Goal: Task Accomplishment & Management: Manage account settings

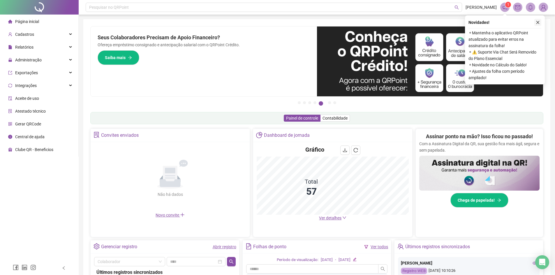
click at [538, 22] on icon "close" at bounding box center [537, 22] width 3 height 3
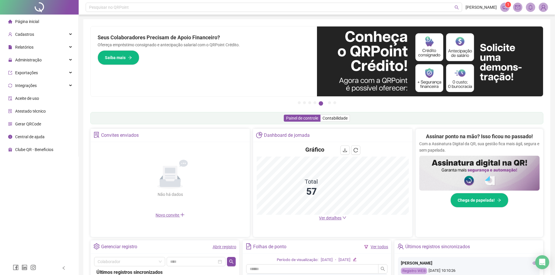
click at [206, 119] on div "Painel de controle Contabilidade" at bounding box center [316, 118] width 453 height 12
click at [33, 60] on span "Administração" at bounding box center [28, 60] width 27 height 5
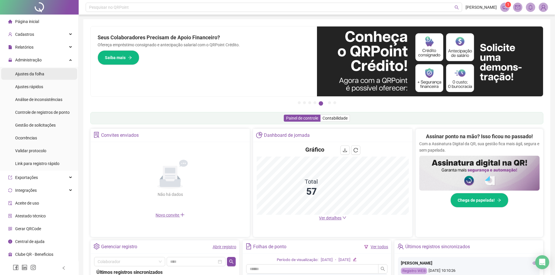
click at [26, 75] on span "Ajustes da folha" at bounding box center [29, 74] width 29 height 5
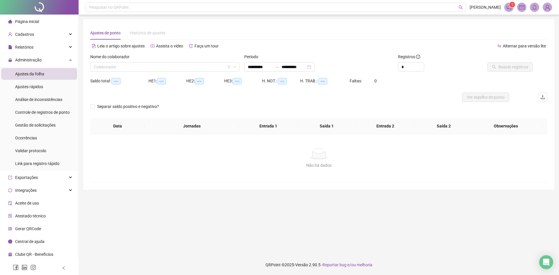
type input "**********"
click at [141, 70] on input "search" at bounding box center [162, 67] width 137 height 9
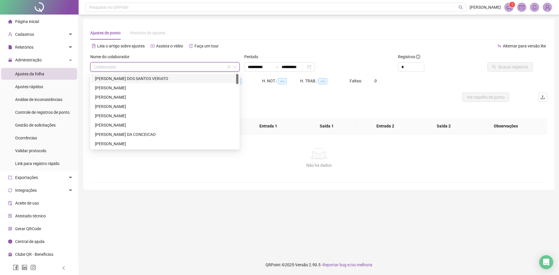
click at [142, 82] on div "[PERSON_NAME] DOS SANTOS VERIATO" at bounding box center [164, 78] width 147 height 9
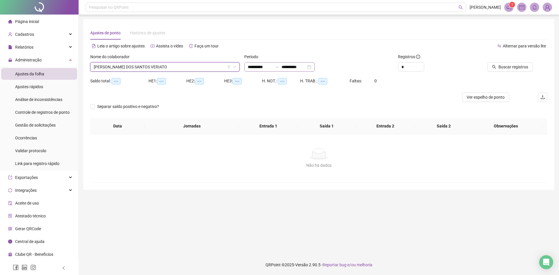
click at [315, 66] on div "**********" at bounding box center [279, 66] width 71 height 9
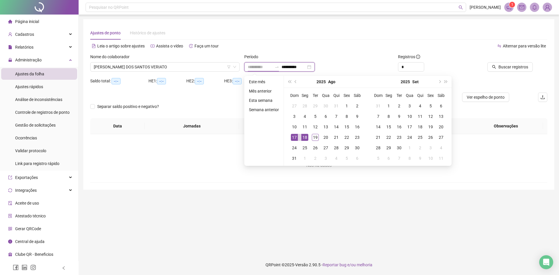
type input "**********"
click at [305, 136] on div "18" at bounding box center [305, 137] width 7 height 7
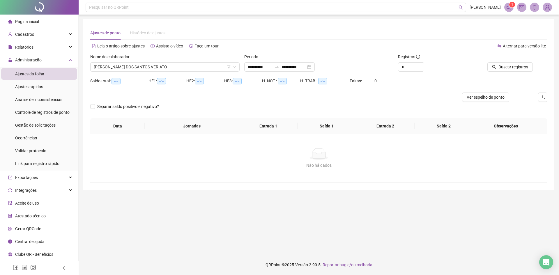
drag, startPoint x: 305, startPoint y: 136, endPoint x: 350, endPoint y: 121, distance: 48.0
drag, startPoint x: 350, startPoint y: 121, endPoint x: 505, endPoint y: 67, distance: 163.6
click at [505, 67] on span "Buscar registros" at bounding box center [514, 67] width 30 height 6
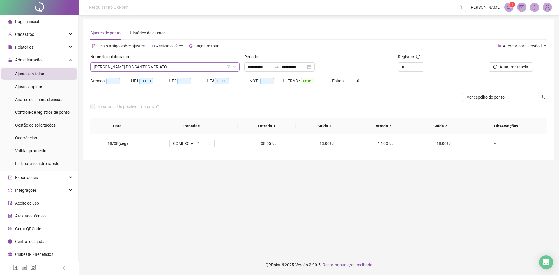
click at [118, 67] on span "[PERSON_NAME] DOS SANTOS VERIATO" at bounding box center [165, 67] width 142 height 9
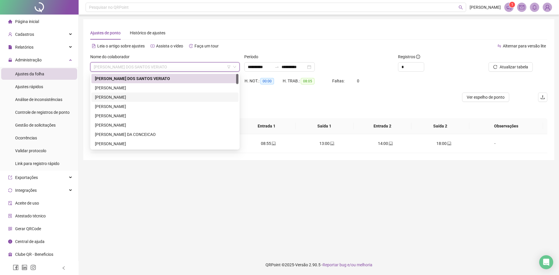
click at [128, 87] on div "[PERSON_NAME]" at bounding box center [165, 88] width 140 height 6
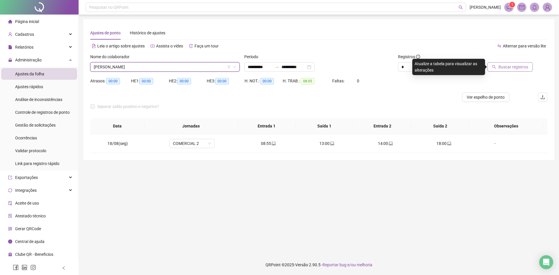
click at [503, 63] on button "Buscar registros" at bounding box center [510, 66] width 45 height 9
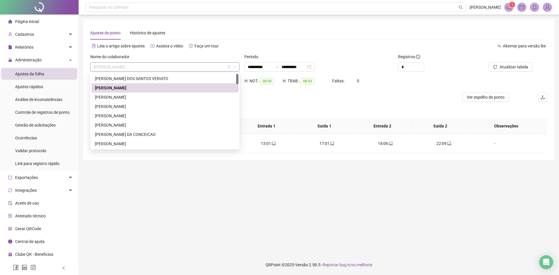
click at [170, 65] on span "[PERSON_NAME]" at bounding box center [165, 67] width 142 height 9
click at [145, 98] on div "[PERSON_NAME]" at bounding box center [165, 97] width 140 height 6
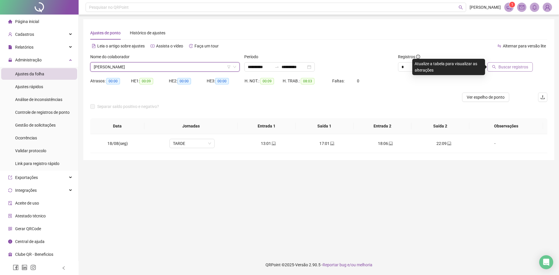
click at [527, 67] on span "Buscar registros" at bounding box center [514, 67] width 30 height 6
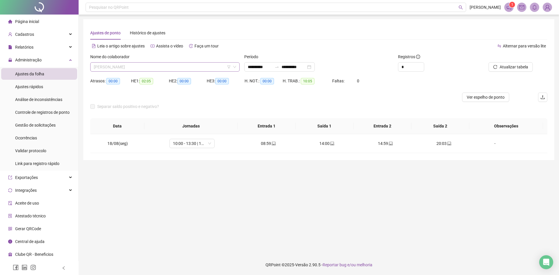
click at [158, 67] on span "[PERSON_NAME]" at bounding box center [165, 67] width 142 height 9
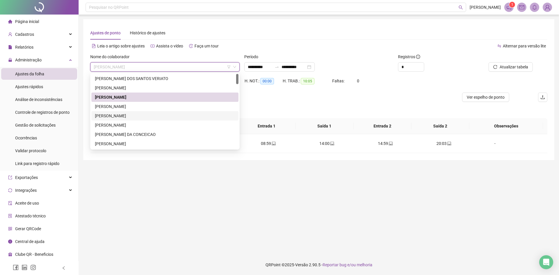
click at [129, 108] on div "[PERSON_NAME]" at bounding box center [165, 106] width 140 height 6
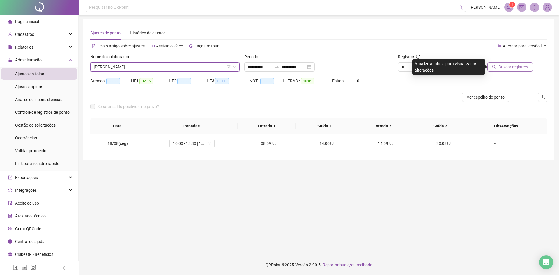
click at [503, 68] on span "Buscar registros" at bounding box center [514, 67] width 30 height 6
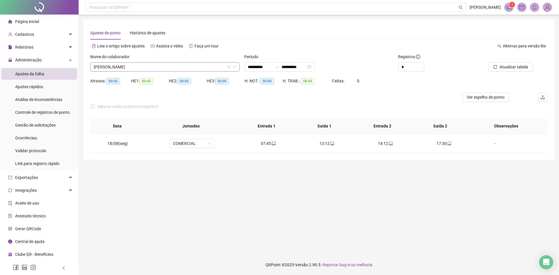
click at [165, 64] on span "[PERSON_NAME]" at bounding box center [165, 67] width 142 height 9
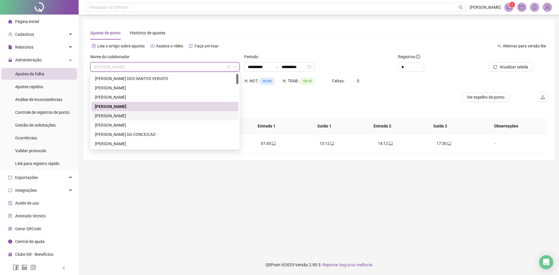
click at [131, 114] on div "[PERSON_NAME]" at bounding box center [165, 116] width 140 height 6
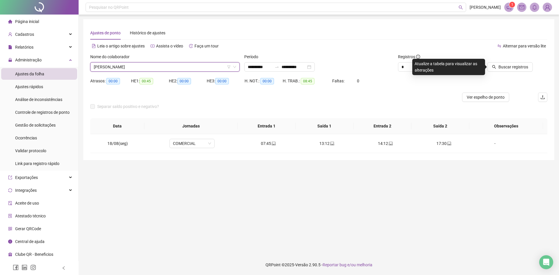
click at [515, 72] on div "Buscar registros" at bounding box center [511, 65] width 77 height 23
click at [514, 66] on span "Buscar registros" at bounding box center [514, 67] width 30 height 6
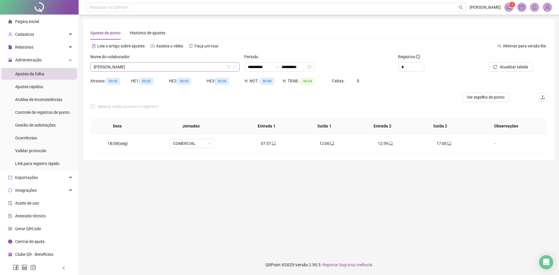
click at [160, 68] on span "[PERSON_NAME]" at bounding box center [165, 67] width 142 height 9
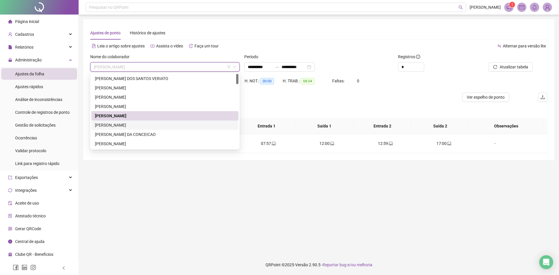
click at [137, 124] on div "[PERSON_NAME]" at bounding box center [165, 125] width 140 height 6
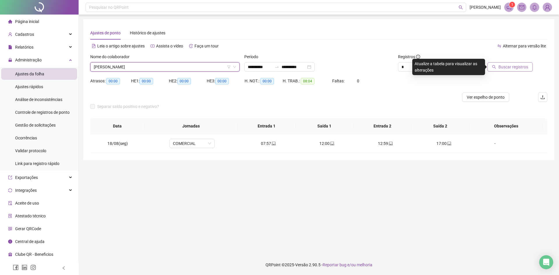
click at [507, 64] on span "Buscar registros" at bounding box center [514, 67] width 30 height 6
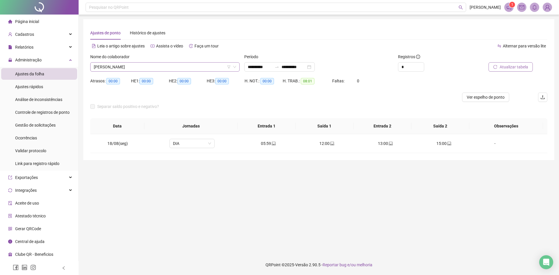
click at [154, 66] on span "[PERSON_NAME]" at bounding box center [165, 67] width 142 height 9
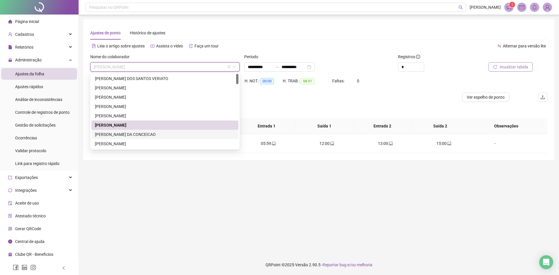
click at [122, 136] on div "[PERSON_NAME] DA CONCEICAO" at bounding box center [165, 134] width 140 height 6
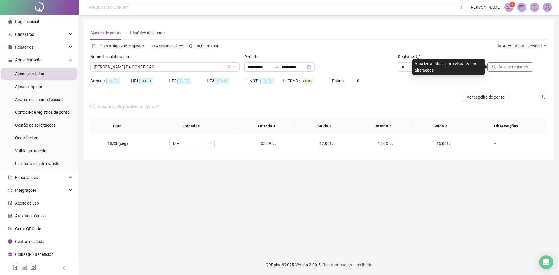
click at [505, 65] on span "Buscar registros" at bounding box center [514, 67] width 30 height 6
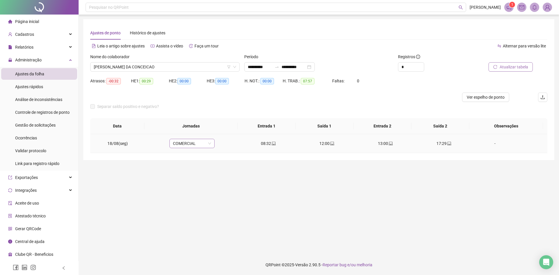
click at [188, 146] on span "COMERCIAL" at bounding box center [192, 143] width 38 height 9
click at [202, 184] on div "08:30 - 12:00 | 13:00 - 17:30" at bounding box center [201, 183] width 49 height 6
click at [215, 126] on span "Sim" at bounding box center [218, 128] width 7 height 6
click at [513, 67] on span "Atualizar tabela" at bounding box center [514, 67] width 29 height 6
click at [149, 64] on span "[PERSON_NAME] DA CONCEICAO" at bounding box center [165, 67] width 142 height 9
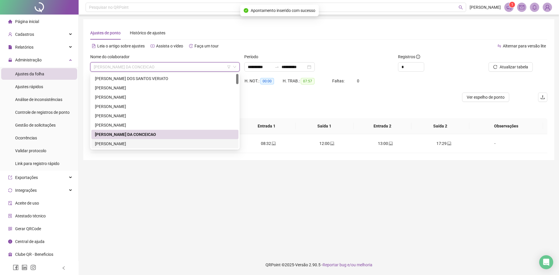
click at [129, 145] on div "[PERSON_NAME]" at bounding box center [165, 144] width 140 height 6
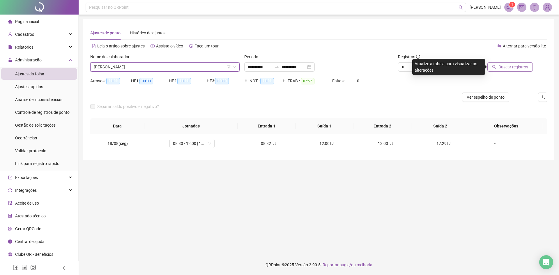
click at [515, 70] on span "Buscar registros" at bounding box center [514, 67] width 30 height 6
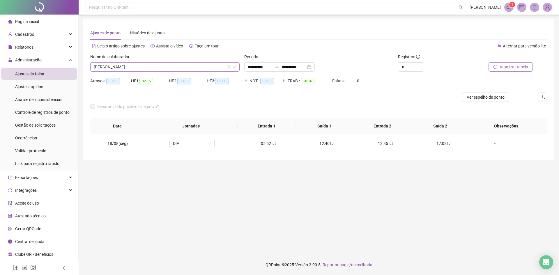
click at [112, 67] on span "[PERSON_NAME]" at bounding box center [165, 67] width 142 height 9
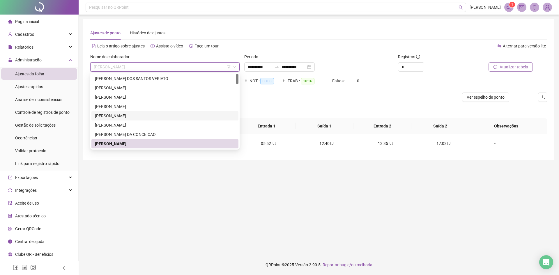
scroll to position [58, 0]
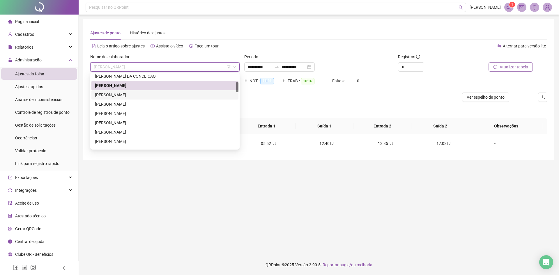
click at [137, 95] on div "[PERSON_NAME]" at bounding box center [165, 95] width 140 height 6
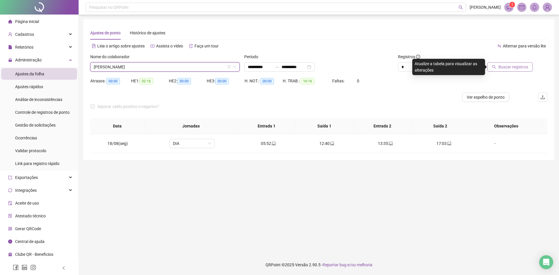
click at [501, 71] on button "Buscar registros" at bounding box center [510, 66] width 45 height 9
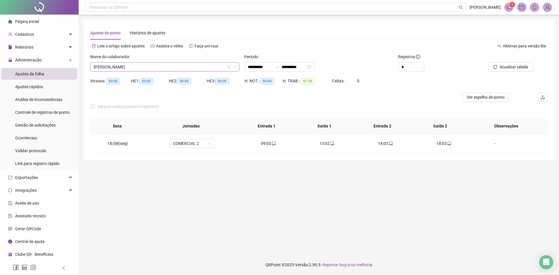
click at [143, 65] on span "[PERSON_NAME]" at bounding box center [165, 67] width 142 height 9
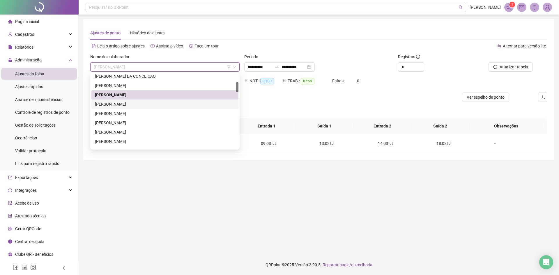
click at [119, 105] on div "[PERSON_NAME]" at bounding box center [165, 104] width 140 height 6
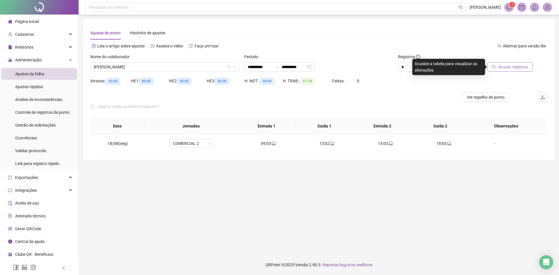
click at [498, 70] on button "Buscar registros" at bounding box center [510, 66] width 45 height 9
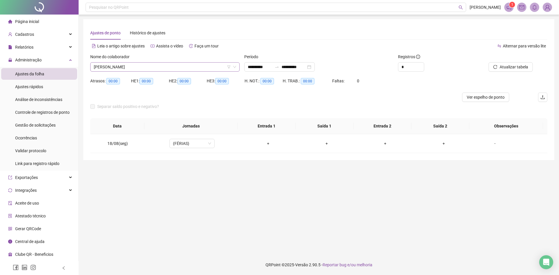
click at [146, 64] on span "[PERSON_NAME]" at bounding box center [165, 67] width 142 height 9
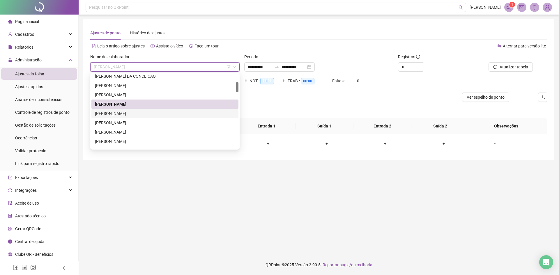
click at [144, 114] on div "[PERSON_NAME]" at bounding box center [165, 113] width 140 height 6
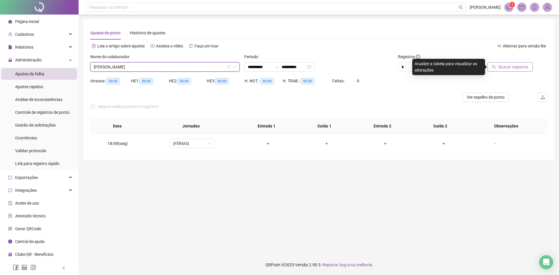
click at [497, 63] on button "Buscar registros" at bounding box center [510, 66] width 45 height 9
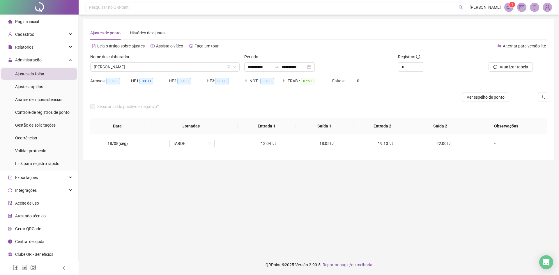
click at [161, 66] on span "[PERSON_NAME]" at bounding box center [165, 67] width 142 height 9
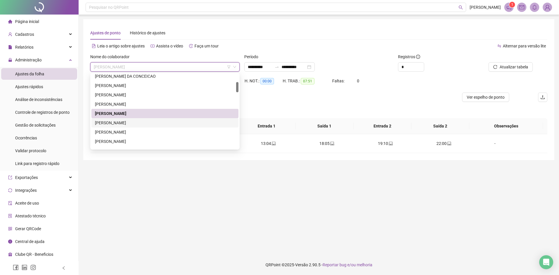
click at [130, 122] on div "[PERSON_NAME]" at bounding box center [165, 123] width 140 height 6
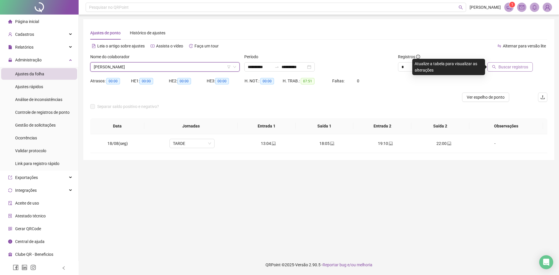
click at [505, 66] on span "Buscar registros" at bounding box center [514, 67] width 30 height 6
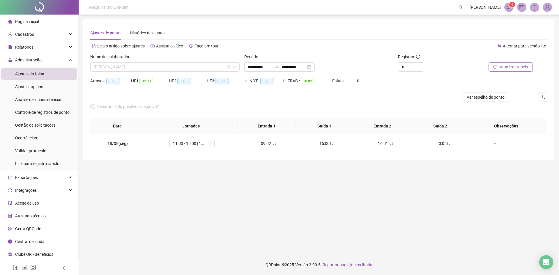
click at [157, 64] on span "[PERSON_NAME]" at bounding box center [165, 67] width 142 height 9
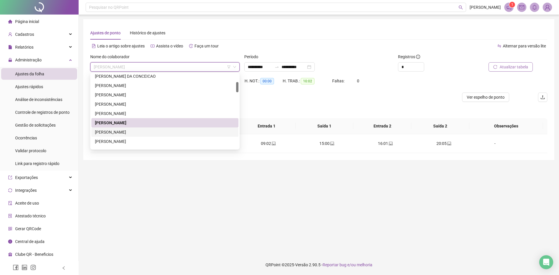
click at [134, 134] on div "[PERSON_NAME]" at bounding box center [165, 132] width 140 height 6
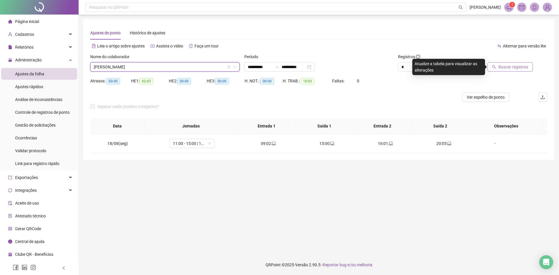
click at [519, 62] on button "Buscar registros" at bounding box center [510, 66] width 45 height 9
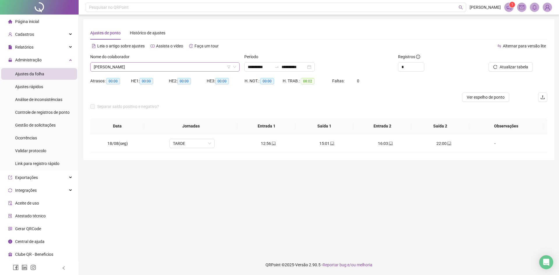
click at [138, 64] on span "[PERSON_NAME]" at bounding box center [165, 67] width 142 height 9
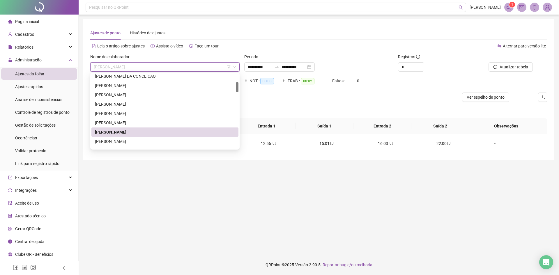
click at [135, 133] on div "[PERSON_NAME]" at bounding box center [165, 132] width 140 height 6
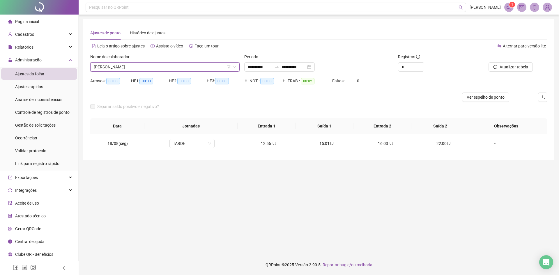
click at [155, 65] on span "[PERSON_NAME]" at bounding box center [165, 67] width 142 height 9
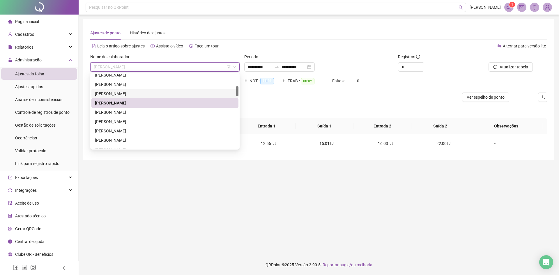
scroll to position [117, 0]
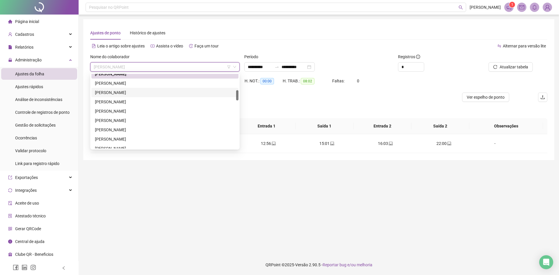
click at [125, 90] on div "[PERSON_NAME]" at bounding box center [165, 92] width 140 height 6
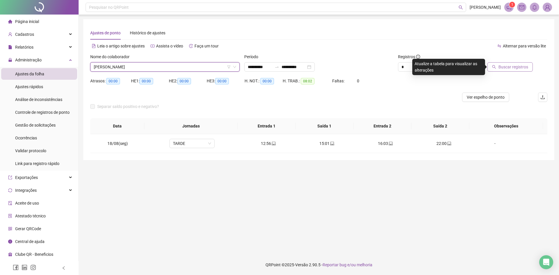
click at [510, 67] on span "Buscar registros" at bounding box center [514, 67] width 30 height 6
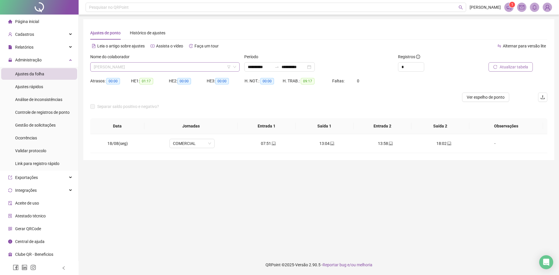
click at [163, 63] on span "[PERSON_NAME]" at bounding box center [165, 67] width 142 height 9
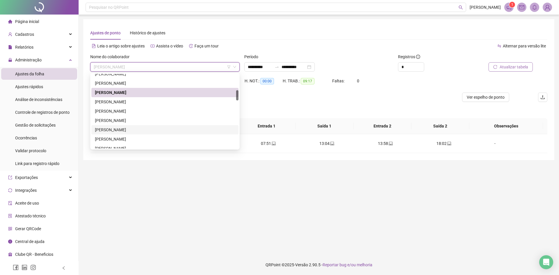
click at [392, 173] on main "**********" at bounding box center [318, 134] width 471 height 231
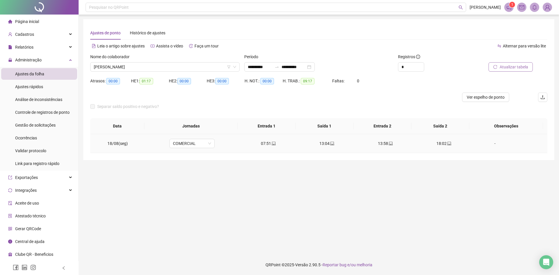
click at [448, 144] on icon "laptop" at bounding box center [450, 144] width 4 height 4
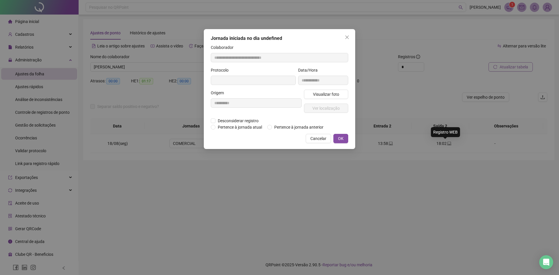
type input "**********"
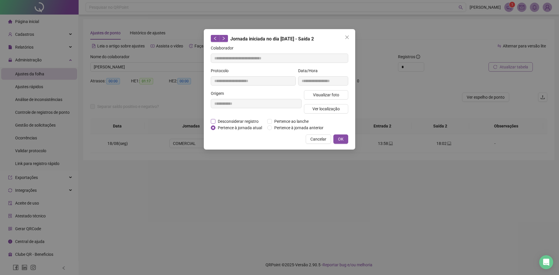
click at [237, 122] on span "Desconsiderar registro" at bounding box center [238, 121] width 45 height 6
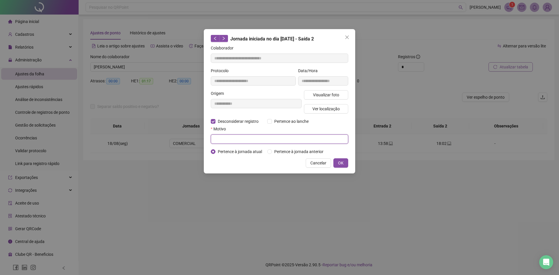
click at [228, 137] on input "text" at bounding box center [280, 139] width 138 height 9
type input "********"
click at [342, 164] on span "OK" at bounding box center [341, 163] width 6 height 6
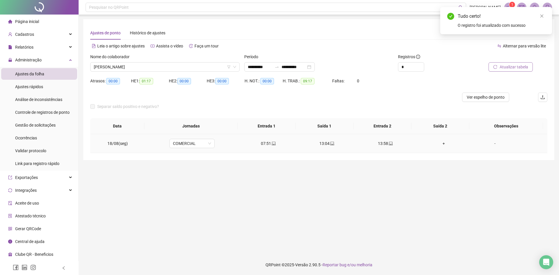
click at [443, 145] on div "+" at bounding box center [444, 143] width 49 height 6
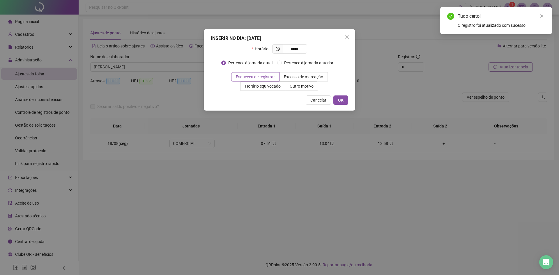
type input "*****"
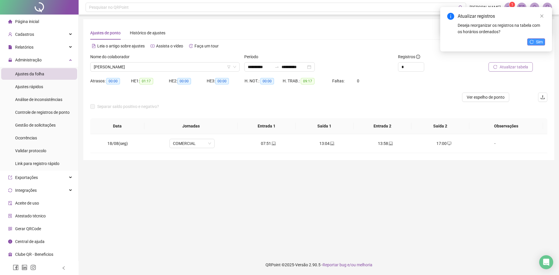
click at [534, 45] on button "Sim" at bounding box center [537, 41] width 18 height 7
click at [544, 15] on link "Close" at bounding box center [542, 16] width 6 height 6
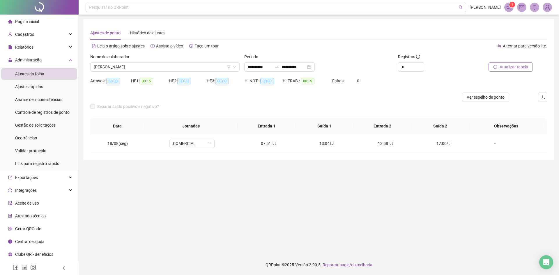
click at [516, 65] on span "Atualizar tabela" at bounding box center [514, 67] width 29 height 6
click at [124, 67] on span "[PERSON_NAME]" at bounding box center [165, 67] width 142 height 9
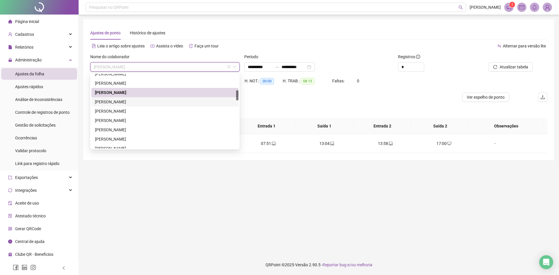
click at [128, 101] on div "[PERSON_NAME]" at bounding box center [165, 102] width 140 height 6
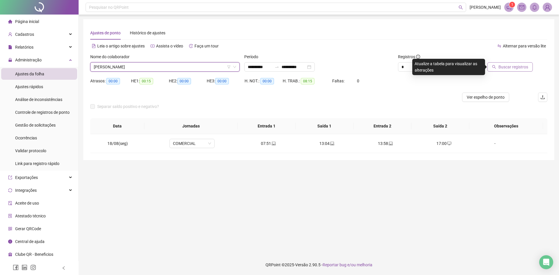
click at [508, 63] on button "Buscar registros" at bounding box center [510, 66] width 45 height 9
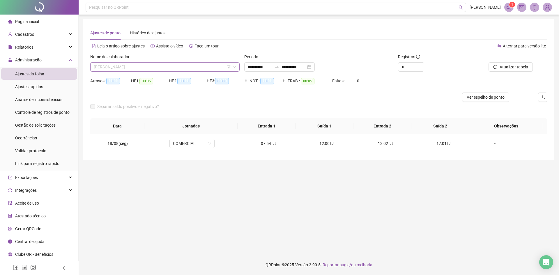
click at [130, 65] on span "[PERSON_NAME]" at bounding box center [165, 67] width 142 height 9
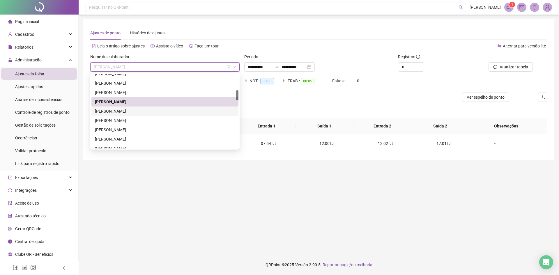
click at [130, 110] on div "[PERSON_NAME]" at bounding box center [165, 111] width 140 height 6
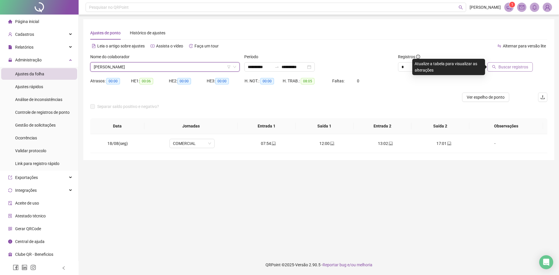
click at [510, 67] on span "Buscar registros" at bounding box center [514, 67] width 30 height 6
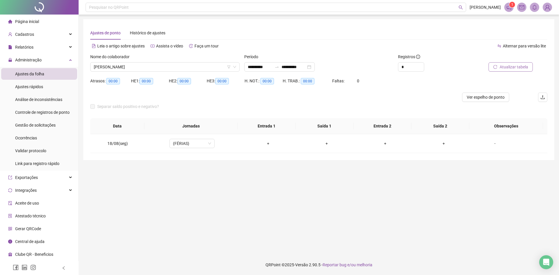
click at [112, 64] on span "[PERSON_NAME]" at bounding box center [165, 67] width 142 height 9
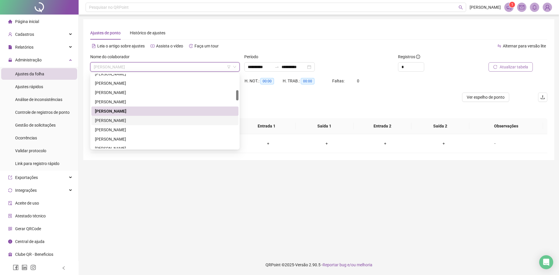
click at [126, 122] on div "[PERSON_NAME]" at bounding box center [165, 120] width 140 height 6
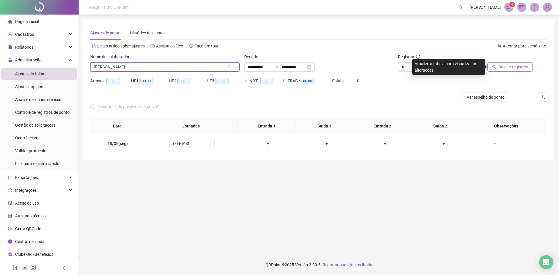
click at [506, 68] on span "Buscar registros" at bounding box center [514, 67] width 30 height 6
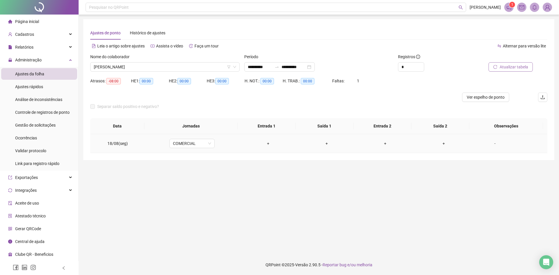
click at [267, 144] on div "+" at bounding box center [268, 143] width 49 height 6
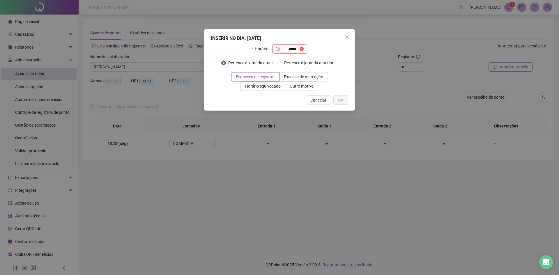
type input "*****"
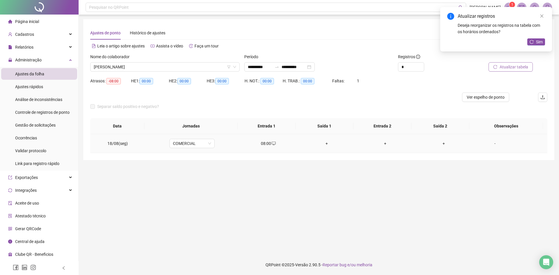
click at [325, 145] on div "+" at bounding box center [326, 143] width 49 height 6
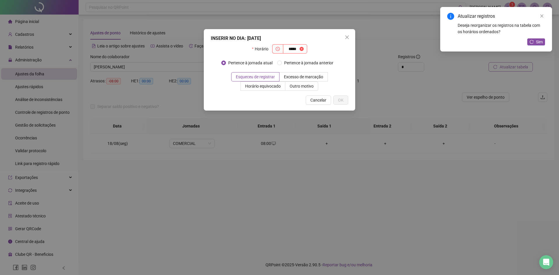
type input "*****"
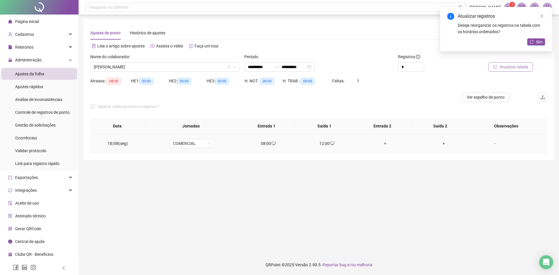
click at [381, 144] on div "+" at bounding box center [385, 143] width 49 height 6
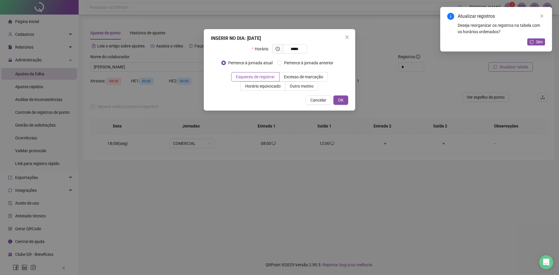
type input "*****"
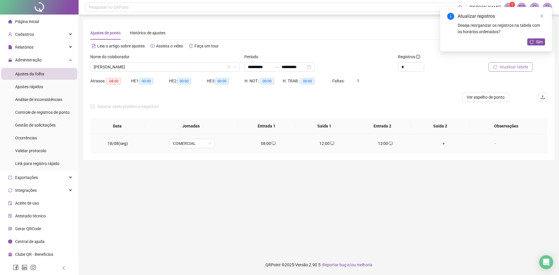
click at [441, 145] on div "+" at bounding box center [444, 143] width 49 height 6
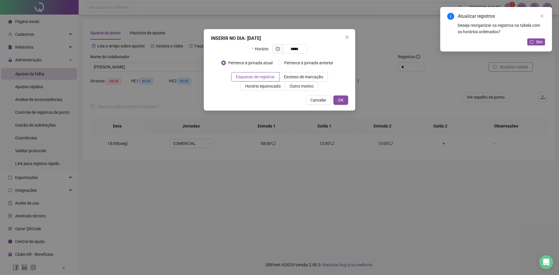
type input "*****"
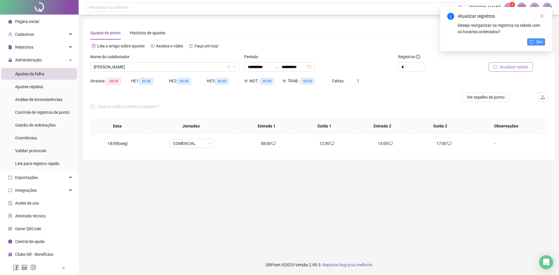
click at [536, 43] on span "Sim" at bounding box center [539, 42] width 7 height 6
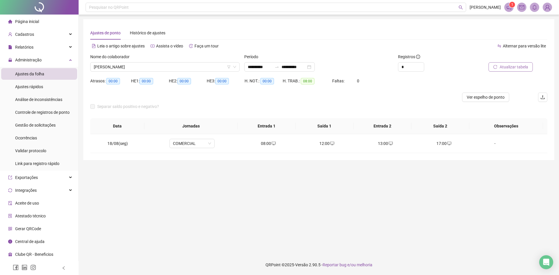
click at [514, 68] on span "Atualizar tabela" at bounding box center [514, 67] width 29 height 6
click at [110, 65] on span "[PERSON_NAME]" at bounding box center [165, 67] width 142 height 9
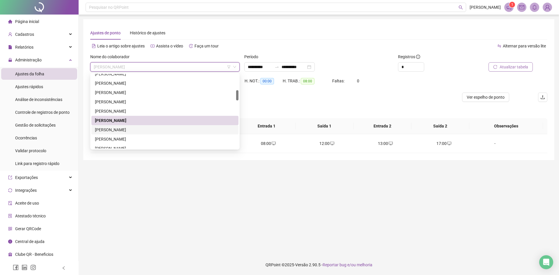
click at [126, 131] on div "[PERSON_NAME]" at bounding box center [165, 130] width 140 height 6
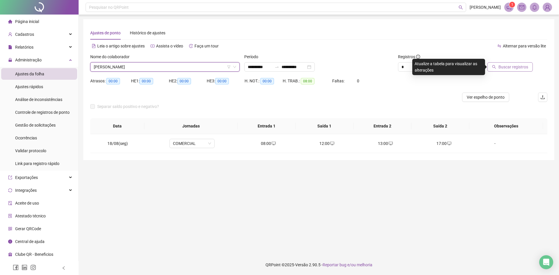
click at [499, 67] on button "Buscar registros" at bounding box center [510, 66] width 45 height 9
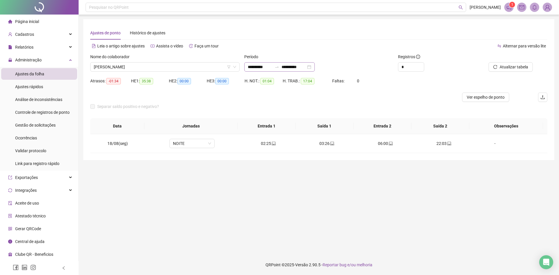
click at [315, 68] on div "**********" at bounding box center [279, 66] width 71 height 9
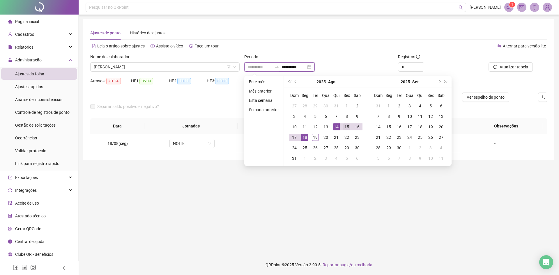
type input "**********"
click at [346, 127] on div "15" at bounding box center [347, 127] width 7 height 7
type input "**********"
click at [316, 140] on div "19" at bounding box center [315, 137] width 7 height 7
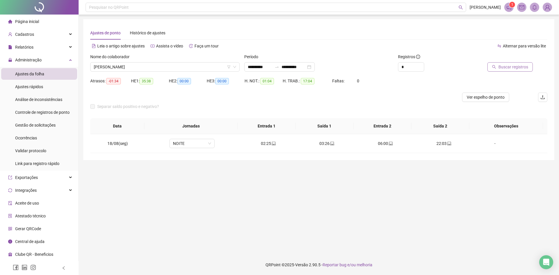
click at [506, 66] on span "Buscar registros" at bounding box center [514, 67] width 30 height 6
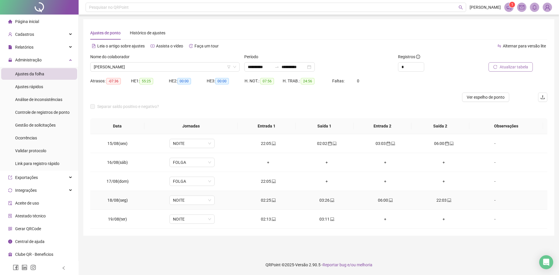
click at [273, 202] on icon "laptop" at bounding box center [274, 200] width 4 height 4
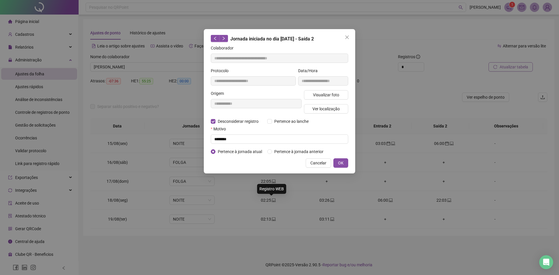
type input "**********"
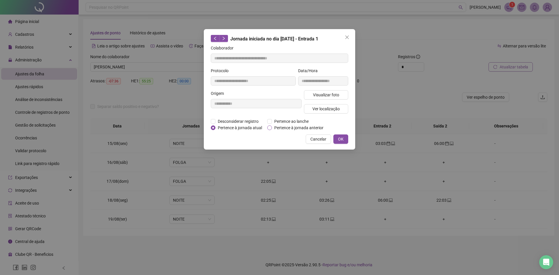
click at [279, 128] on span "Pertence à jornada anterior" at bounding box center [299, 128] width 54 height 6
click at [342, 138] on span "OK" at bounding box center [341, 139] width 6 height 6
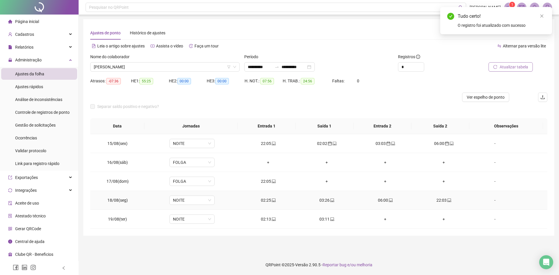
click at [331, 199] on icon "laptop" at bounding box center [332, 200] width 4 height 4
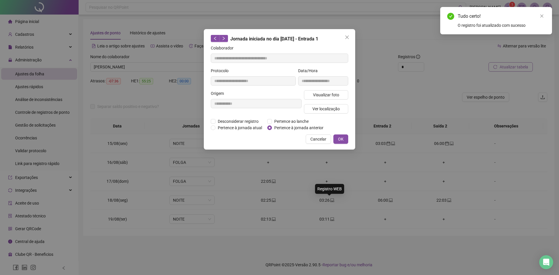
type input "**********"
click at [293, 127] on span "Pertence à jornada anterior" at bounding box center [299, 128] width 54 height 6
click at [340, 140] on span "OK" at bounding box center [341, 139] width 6 height 6
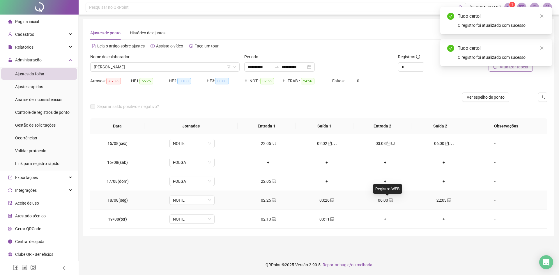
click at [389, 200] on icon "laptop" at bounding box center [391, 200] width 4 height 4
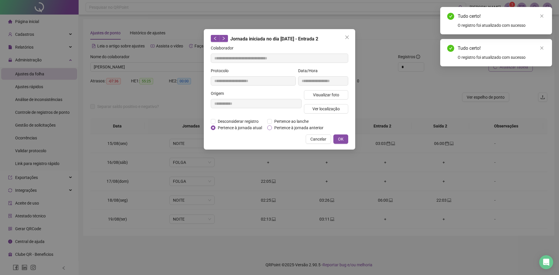
click at [300, 129] on span "Pertence à jornada anterior" at bounding box center [299, 128] width 54 height 6
click at [348, 140] on div "**********" at bounding box center [280, 89] width 152 height 121
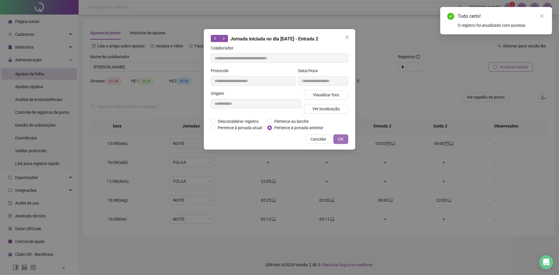
click at [346, 138] on button "OK" at bounding box center [341, 139] width 15 height 9
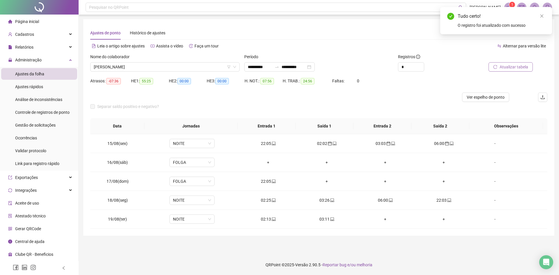
click at [507, 69] on span "Atualizar tabela" at bounding box center [514, 67] width 29 height 6
click at [272, 219] on icon "laptop" at bounding box center [274, 219] width 4 height 4
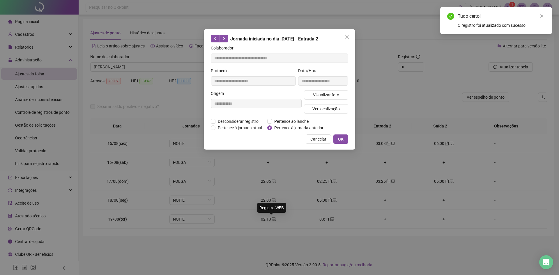
type input "**********"
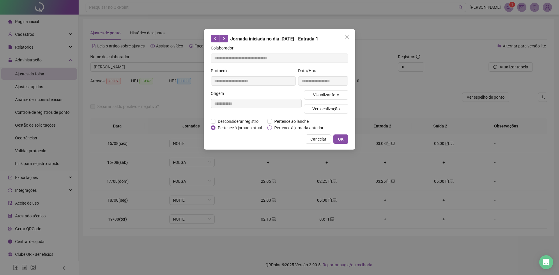
click at [297, 127] on span "Pertence à jornada anterior" at bounding box center [299, 128] width 54 height 6
click at [339, 139] on span "OK" at bounding box center [341, 139] width 6 height 6
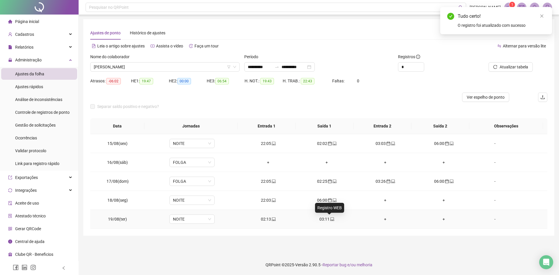
click at [330, 220] on icon "laptop" at bounding box center [332, 219] width 4 height 4
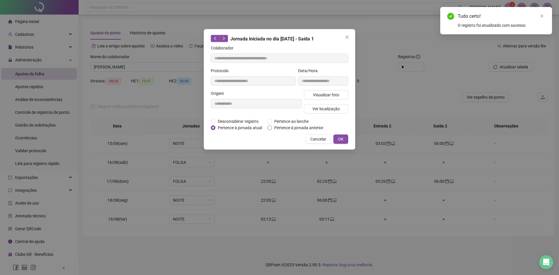
click at [302, 130] on span "Pertence à jornada anterior" at bounding box center [299, 128] width 54 height 6
click at [339, 140] on span "OK" at bounding box center [341, 139] width 6 height 6
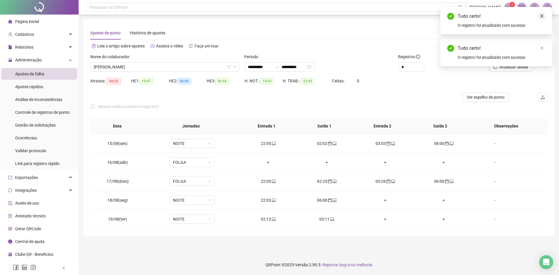
click at [542, 15] on icon "close" at bounding box center [542, 16] width 4 height 4
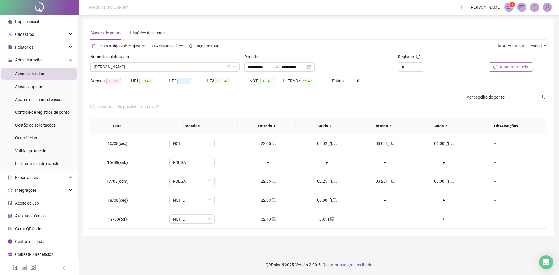
click at [515, 64] on button "Atualizar tabela" at bounding box center [511, 66] width 44 height 9
click at [315, 68] on div "**********" at bounding box center [279, 66] width 71 height 9
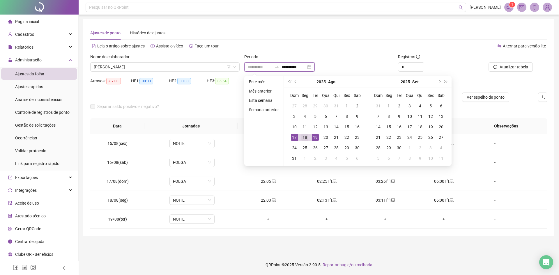
type input "**********"
click at [303, 137] on div "18" at bounding box center [305, 137] width 7 height 7
click at [303, 136] on div "18" at bounding box center [305, 137] width 7 height 7
type input "**********"
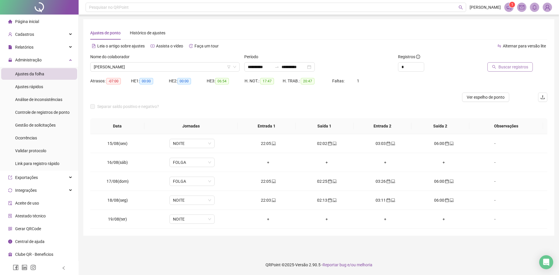
click at [512, 68] on span "Buscar registros" at bounding box center [514, 67] width 30 height 6
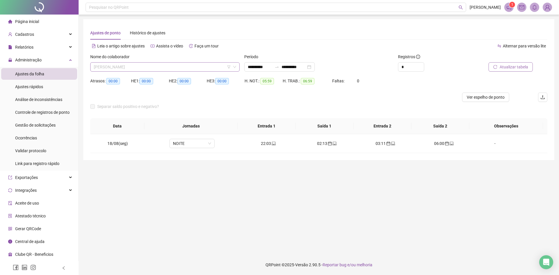
click at [139, 67] on span "[PERSON_NAME]" at bounding box center [165, 67] width 142 height 9
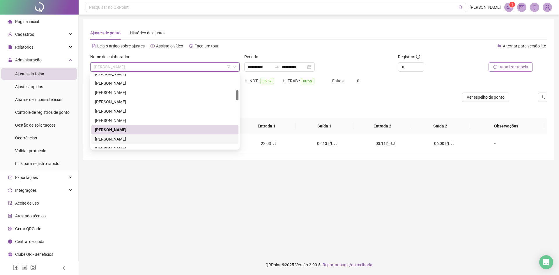
click at [133, 140] on div "[PERSON_NAME]" at bounding box center [165, 139] width 140 height 6
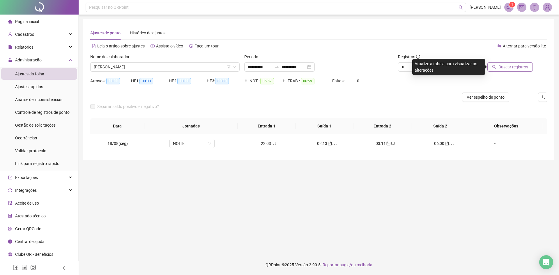
click at [518, 65] on span "Buscar registros" at bounding box center [514, 67] width 30 height 6
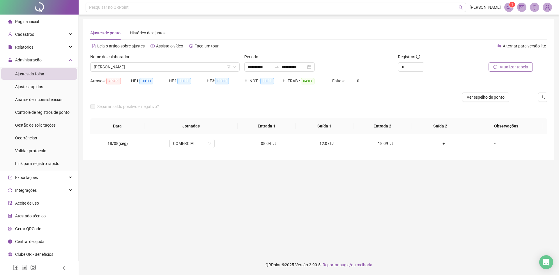
click at [374, 173] on main "**********" at bounding box center [318, 134] width 471 height 231
click at [440, 145] on div "+" at bounding box center [444, 143] width 49 height 6
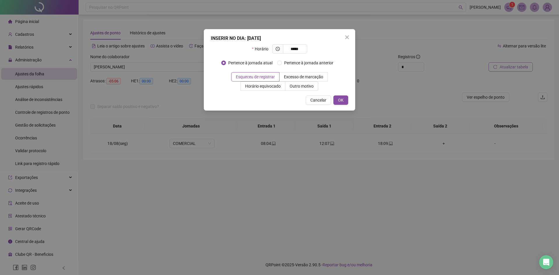
type input "*****"
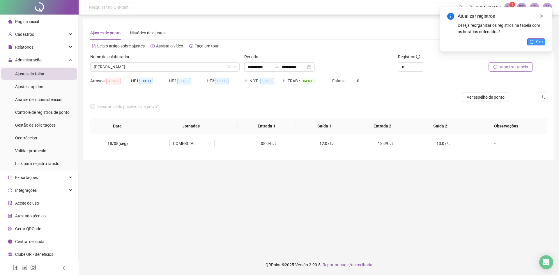
click at [532, 42] on icon "reload" at bounding box center [532, 42] width 4 height 4
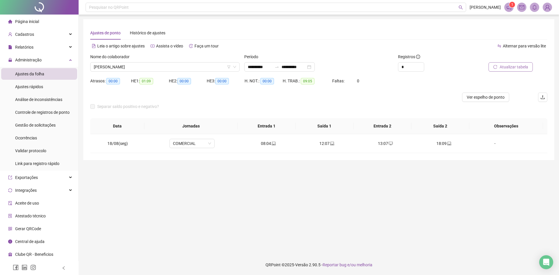
click at [510, 67] on span "Atualizar tabela" at bounding box center [514, 67] width 29 height 6
click at [138, 64] on span "[PERSON_NAME]" at bounding box center [165, 67] width 142 height 9
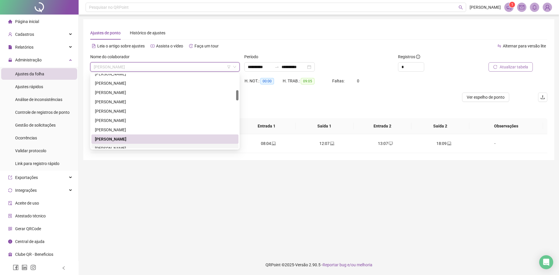
click at [135, 147] on div "[PERSON_NAME]" at bounding box center [165, 148] width 140 height 6
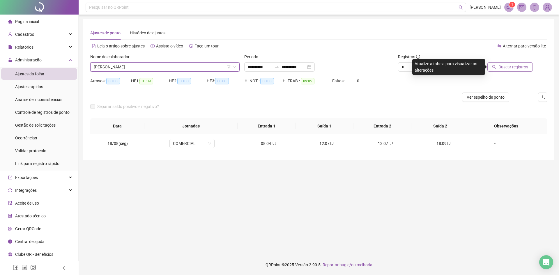
click at [498, 69] on button "Buscar registros" at bounding box center [510, 66] width 45 height 9
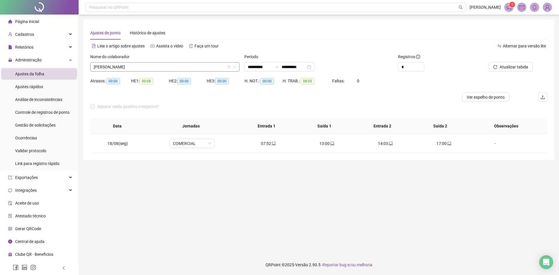
click at [168, 68] on span "[PERSON_NAME]" at bounding box center [165, 67] width 142 height 9
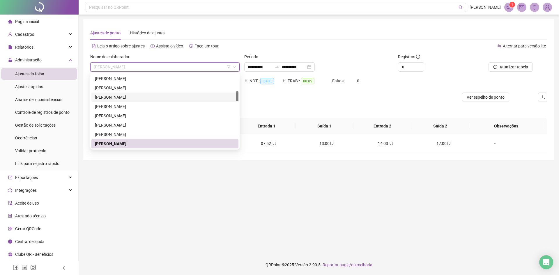
scroll to position [179, 0]
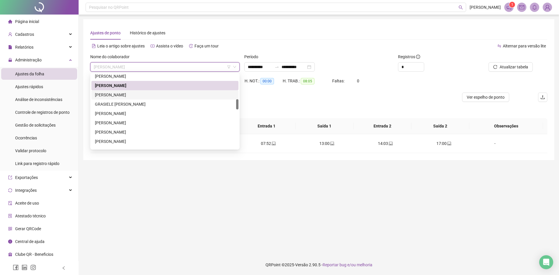
click at [140, 98] on div "[PERSON_NAME]" at bounding box center [164, 94] width 147 height 9
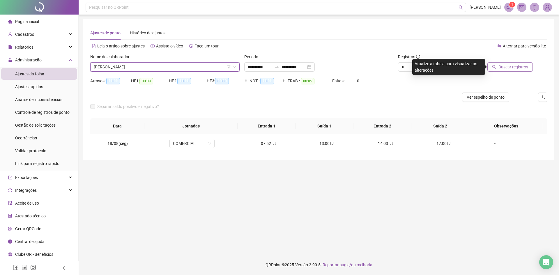
click at [493, 68] on button "Buscar registros" at bounding box center [510, 66] width 45 height 9
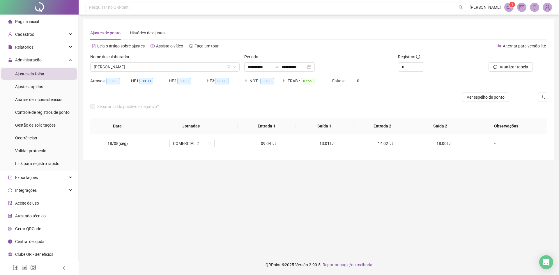
click at [160, 65] on span "[PERSON_NAME]" at bounding box center [165, 67] width 142 height 9
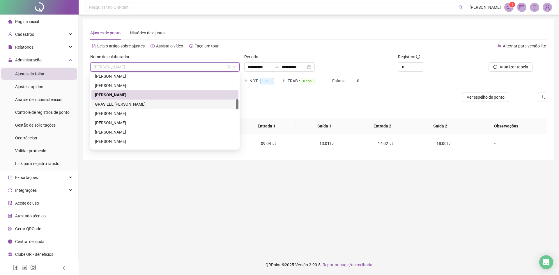
click at [128, 103] on div "GRASIELE [PERSON_NAME]" at bounding box center [165, 104] width 140 height 6
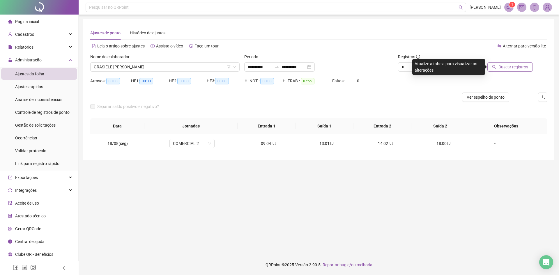
click at [500, 68] on span "Buscar registros" at bounding box center [514, 67] width 30 height 6
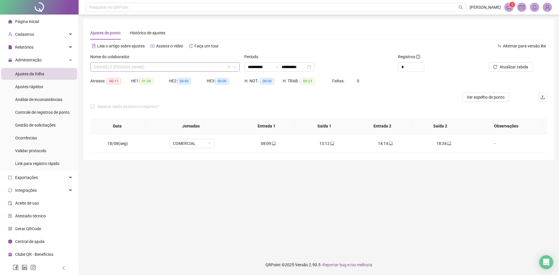
click at [150, 66] on span "GRASIELE [PERSON_NAME]" at bounding box center [165, 67] width 142 height 9
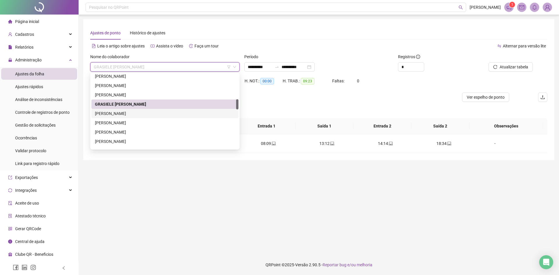
click at [117, 111] on div "[PERSON_NAME]" at bounding box center [165, 113] width 140 height 6
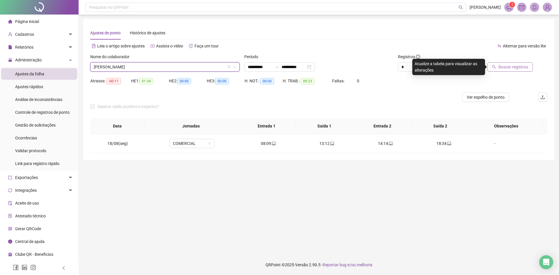
click at [501, 67] on span "Buscar registros" at bounding box center [514, 67] width 30 height 6
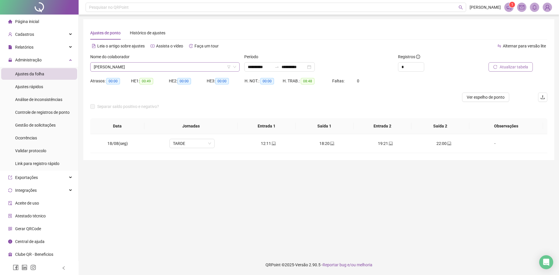
click at [151, 64] on span "[PERSON_NAME]" at bounding box center [165, 67] width 142 height 9
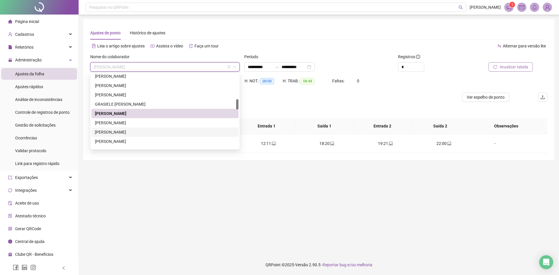
click at [131, 124] on div "[PERSON_NAME]" at bounding box center [165, 123] width 140 height 6
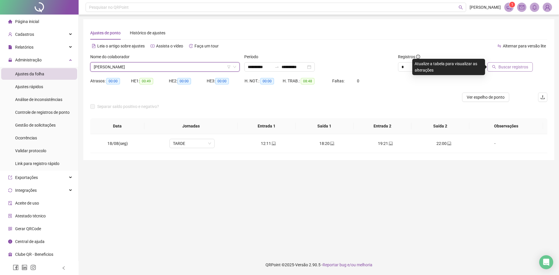
click at [516, 64] on button "Buscar registros" at bounding box center [510, 66] width 45 height 9
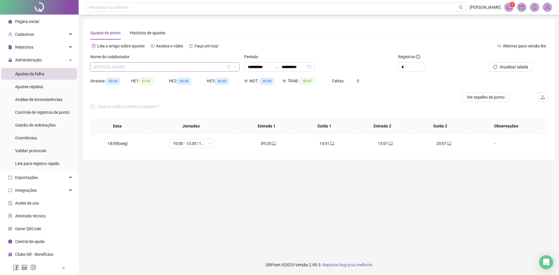
click at [152, 67] on span "[PERSON_NAME]" at bounding box center [165, 67] width 142 height 9
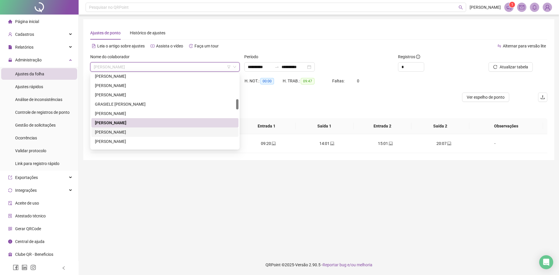
click at [140, 131] on div "[PERSON_NAME]" at bounding box center [165, 132] width 140 height 6
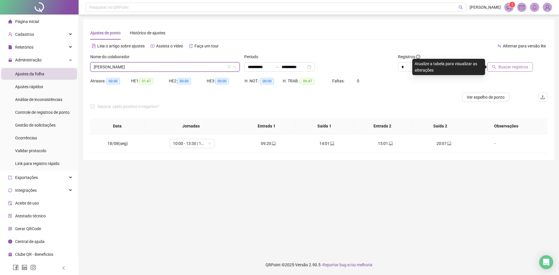
click at [499, 70] on button "Buscar registros" at bounding box center [510, 66] width 45 height 9
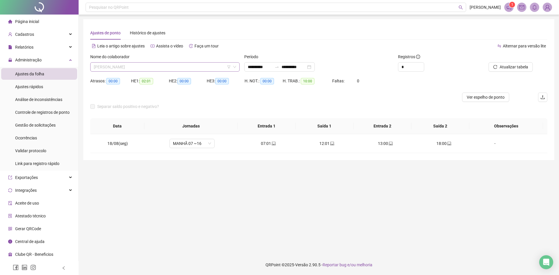
click at [128, 66] on span "[PERSON_NAME]" at bounding box center [165, 67] width 142 height 9
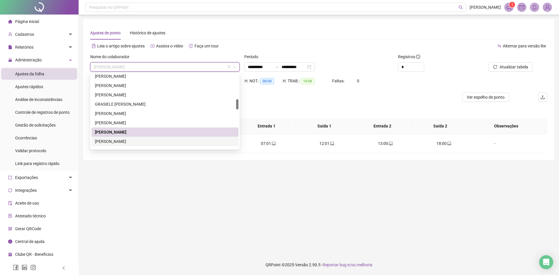
click at [124, 145] on div "[PERSON_NAME]" at bounding box center [165, 141] width 140 height 6
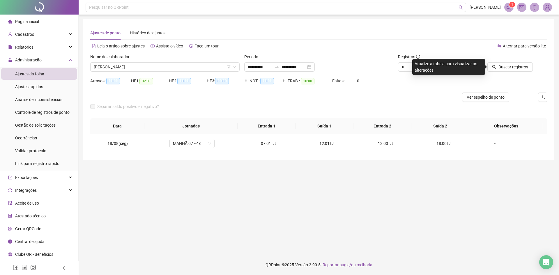
click at [506, 72] on div "Buscar registros" at bounding box center [511, 65] width 77 height 23
click at [516, 67] on span "Buscar registros" at bounding box center [514, 67] width 30 height 6
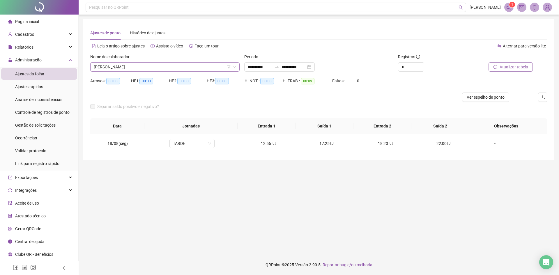
click at [168, 66] on span "[PERSON_NAME]" at bounding box center [165, 67] width 142 height 9
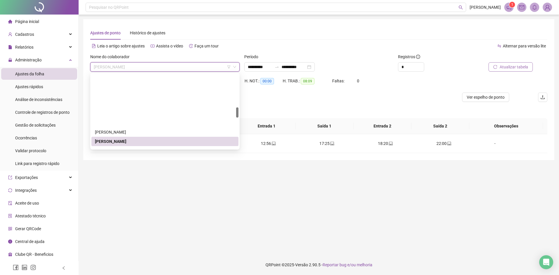
scroll to position [238, 0]
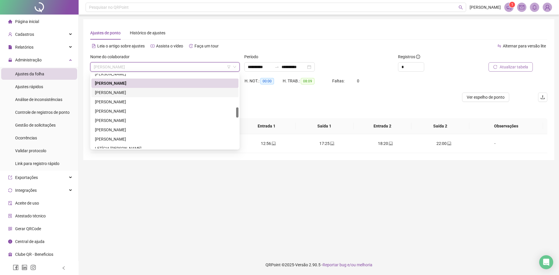
click at [127, 91] on div "[PERSON_NAME]" at bounding box center [165, 92] width 140 height 6
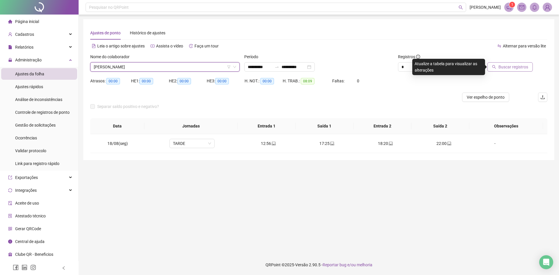
click at [506, 68] on span "Buscar registros" at bounding box center [514, 67] width 30 height 6
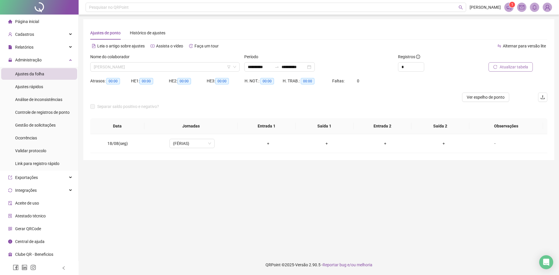
click at [139, 66] on span "[PERSON_NAME]" at bounding box center [165, 67] width 142 height 9
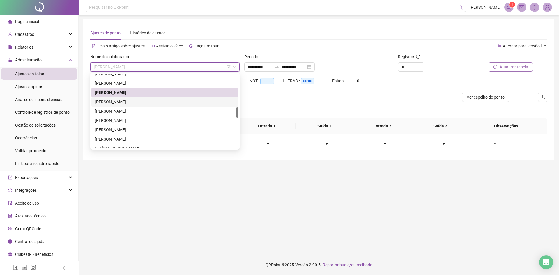
click at [125, 105] on div "[PERSON_NAME]" at bounding box center [165, 102] width 140 height 6
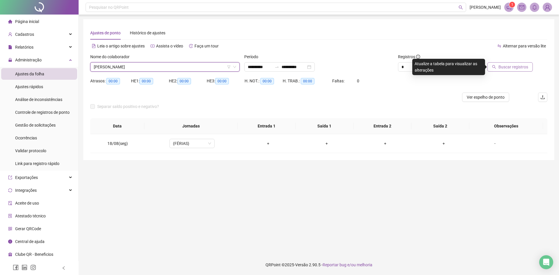
click at [498, 65] on button "Buscar registros" at bounding box center [510, 66] width 45 height 9
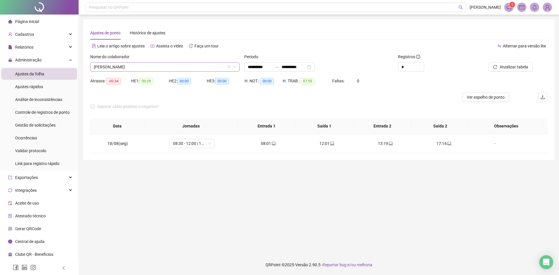
click at [158, 68] on span "[PERSON_NAME]" at bounding box center [165, 67] width 142 height 9
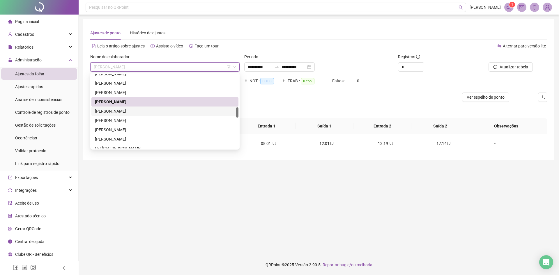
click at [134, 112] on div "[PERSON_NAME]" at bounding box center [165, 111] width 140 height 6
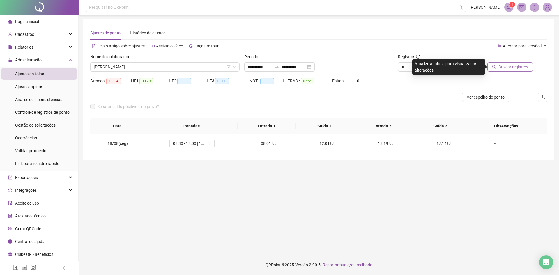
click at [505, 71] on button "Buscar registros" at bounding box center [510, 66] width 45 height 9
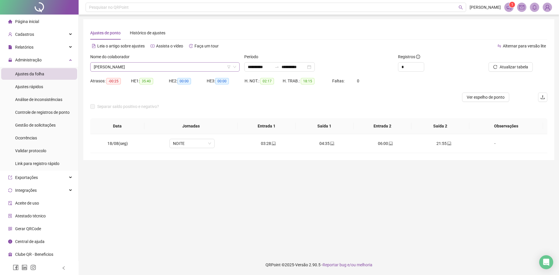
click at [167, 65] on span "[PERSON_NAME]" at bounding box center [165, 67] width 142 height 9
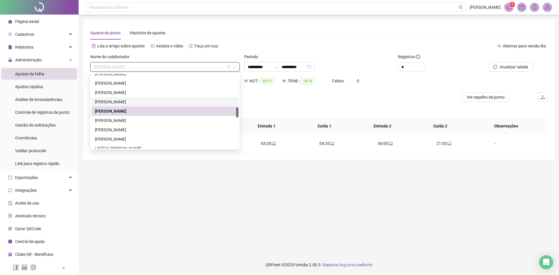
click at [141, 105] on div "[PERSON_NAME]" at bounding box center [165, 102] width 140 height 6
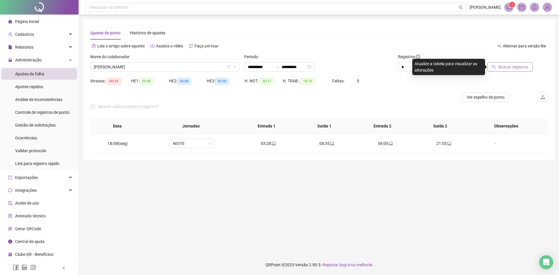
click at [506, 69] on span "Buscar registros" at bounding box center [514, 67] width 30 height 6
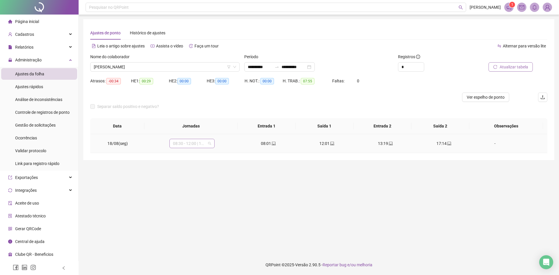
click at [195, 144] on span "08:30 - 12:00 | 13:00 - 17:30" at bounding box center [192, 143] width 38 height 9
drag, startPoint x: 192, startPoint y: 170, endPoint x: 200, endPoint y: 168, distance: 8.4
click at [192, 170] on div "COMERCIAL" at bounding box center [201, 172] width 49 height 6
click at [221, 125] on button "Sim" at bounding box center [218, 128] width 11 height 7
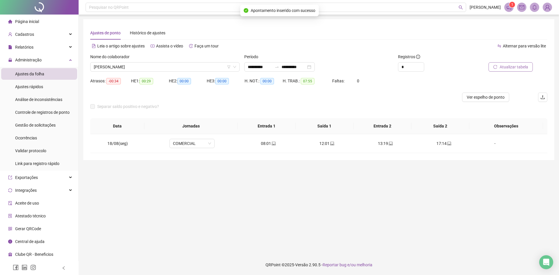
click at [520, 66] on span "Atualizar tabela" at bounding box center [514, 67] width 29 height 6
click at [161, 64] on span "[PERSON_NAME]" at bounding box center [165, 67] width 142 height 9
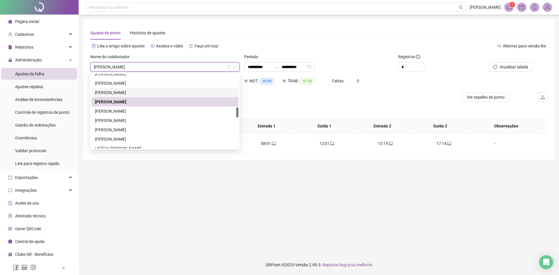
click at [342, 102] on div "Separar saldo positivo e negativo?" at bounding box center [318, 110] width 457 height 16
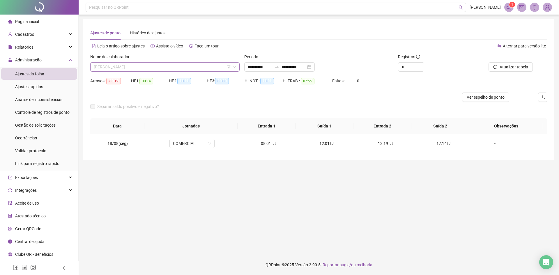
click at [133, 66] on span "[PERSON_NAME]" at bounding box center [165, 67] width 142 height 9
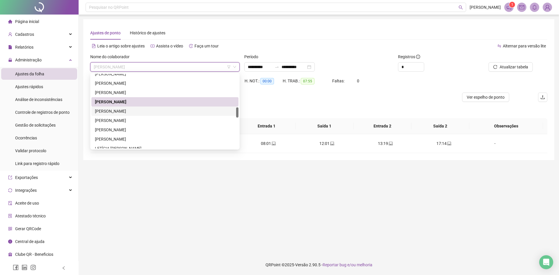
click at [130, 112] on div "[PERSON_NAME]" at bounding box center [165, 111] width 140 height 6
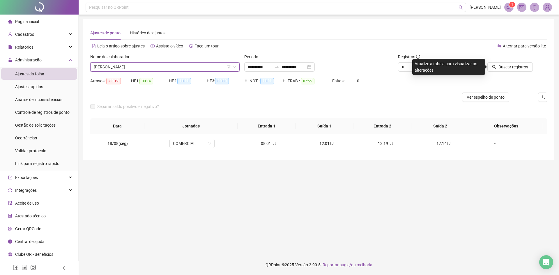
click at [510, 72] on div "Buscar registros" at bounding box center [511, 65] width 77 height 23
click at [509, 66] on span "Buscar registros" at bounding box center [514, 67] width 30 height 6
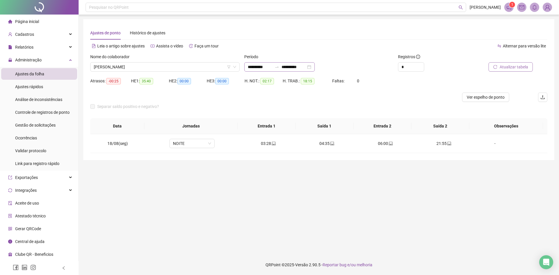
click at [315, 68] on div "**********" at bounding box center [279, 66] width 71 height 9
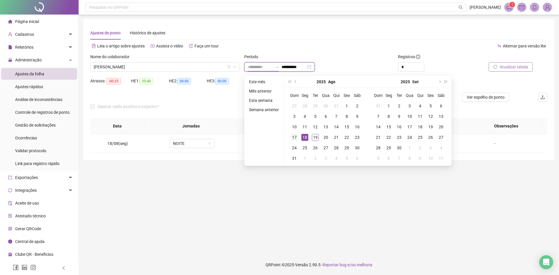
type input "**********"
click at [296, 137] on div "17" at bounding box center [294, 137] width 7 height 7
type input "**********"
click at [347, 124] on div "15" at bounding box center [347, 127] width 7 height 7
type input "**********"
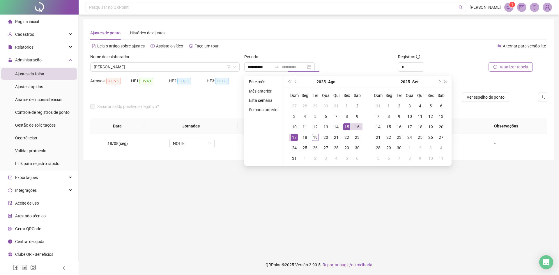
type input "**********"
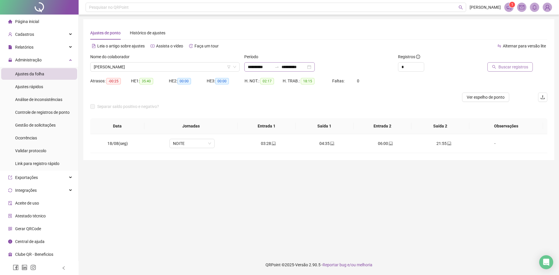
click at [315, 66] on div "**********" at bounding box center [279, 66] width 71 height 9
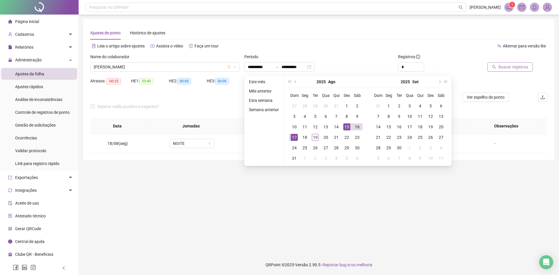
click at [506, 67] on span "Buscar registros" at bounding box center [514, 67] width 30 height 6
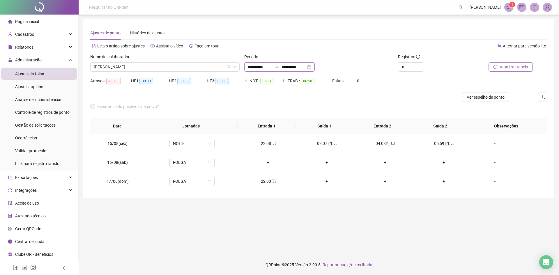
click at [315, 67] on div "**********" at bounding box center [279, 66] width 71 height 9
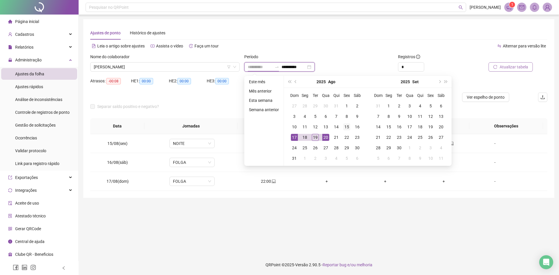
type input "**********"
click at [347, 128] on div "15" at bounding box center [347, 127] width 7 height 7
type input "**********"
click at [316, 139] on div "19" at bounding box center [315, 137] width 7 height 7
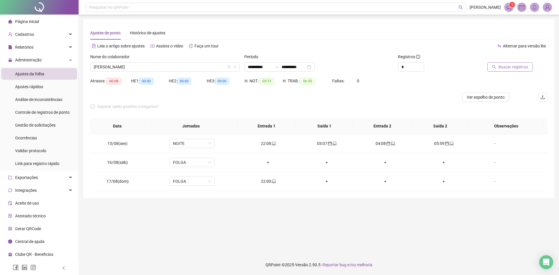
click at [524, 68] on span "Buscar registros" at bounding box center [514, 67] width 30 height 6
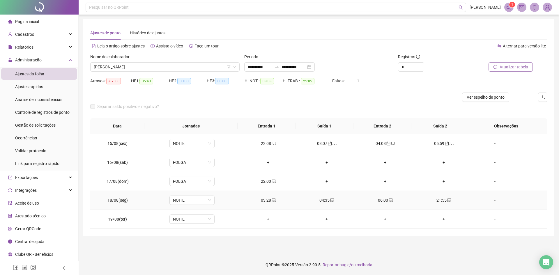
click at [272, 202] on icon "laptop" at bounding box center [274, 200] width 4 height 4
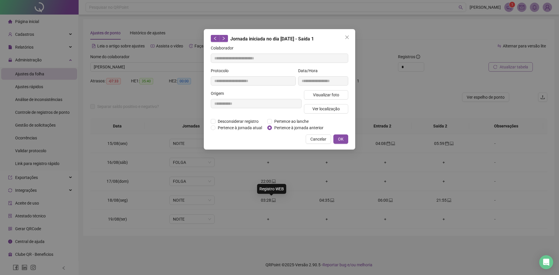
type input "**********"
click at [285, 126] on span "Pertence à jornada anterior" at bounding box center [299, 128] width 54 height 6
click at [341, 137] on span "OK" at bounding box center [341, 139] width 6 height 6
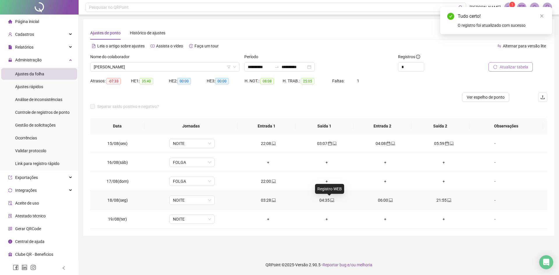
click at [330, 201] on icon "laptop" at bounding box center [332, 200] width 4 height 3
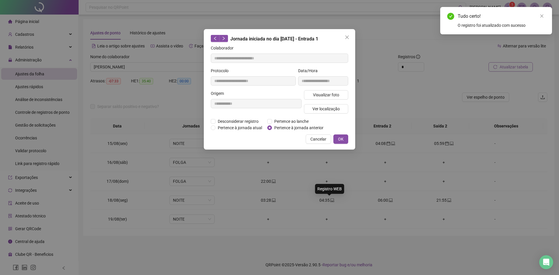
type input "**********"
click at [290, 128] on span "Pertence à jornada anterior" at bounding box center [299, 128] width 54 height 6
click at [342, 137] on span "OK" at bounding box center [341, 139] width 6 height 6
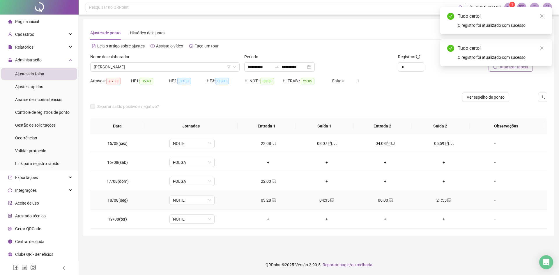
click at [389, 199] on icon "laptop" at bounding box center [391, 200] width 4 height 3
type input "**********"
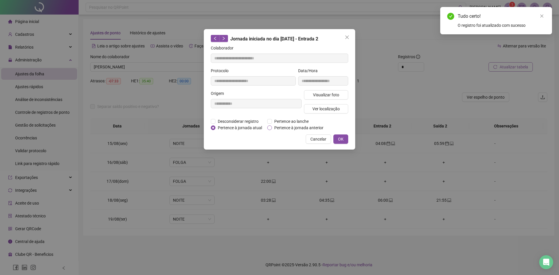
click at [299, 126] on span "Pertence à jornada anterior" at bounding box center [299, 128] width 54 height 6
click at [346, 138] on button "OK" at bounding box center [341, 139] width 15 height 9
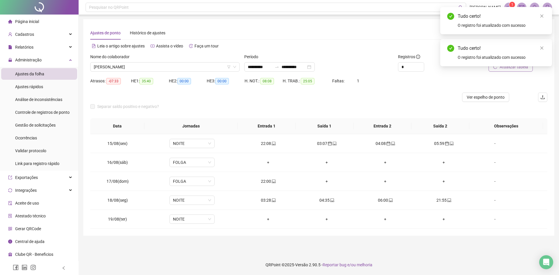
click at [508, 66] on div "Tudo certo! O registro foi atualizado com sucesso" at bounding box center [497, 52] width 112 height 27
click at [510, 66] on div "Tudo certo! O registro foi atualizado com sucesso" at bounding box center [497, 52] width 112 height 27
click at [542, 48] on icon "close" at bounding box center [542, 48] width 4 height 4
click at [543, 15] on icon "close" at bounding box center [542, 16] width 4 height 4
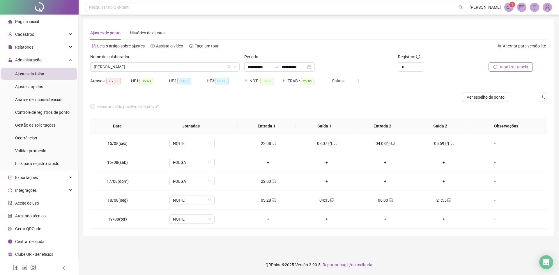
click at [509, 68] on span "Atualizar tabela" at bounding box center [514, 67] width 29 height 6
click at [370, 42] on div "Alternar para versão lite" at bounding box center [433, 45] width 229 height 9
click at [144, 66] on span "[PERSON_NAME]" at bounding box center [165, 67] width 142 height 9
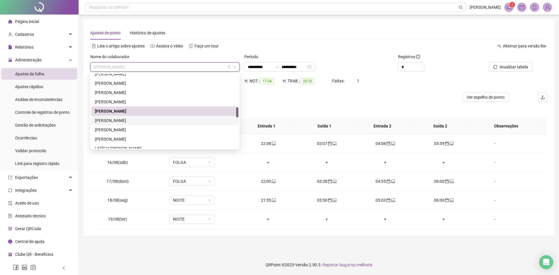
click at [134, 119] on div "[PERSON_NAME]" at bounding box center [165, 120] width 140 height 6
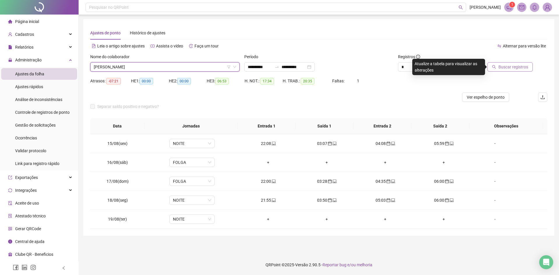
click at [510, 65] on span "Buscar registros" at bounding box center [514, 67] width 30 height 6
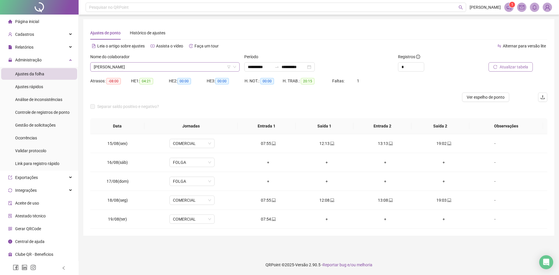
click at [160, 69] on span "[PERSON_NAME]" at bounding box center [165, 67] width 142 height 9
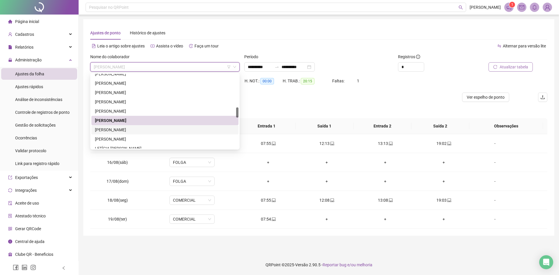
click at [136, 130] on div "[PERSON_NAME]" at bounding box center [165, 130] width 140 height 6
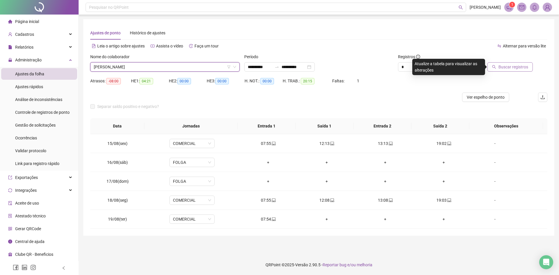
click at [518, 65] on span "Buscar registros" at bounding box center [514, 67] width 30 height 6
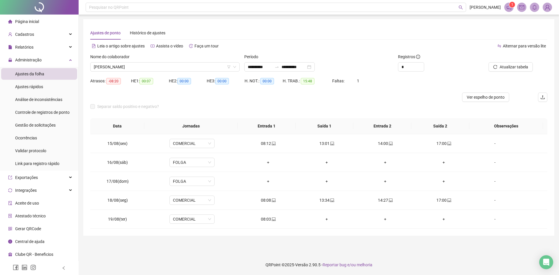
click at [315, 67] on div "**********" at bounding box center [279, 66] width 71 height 9
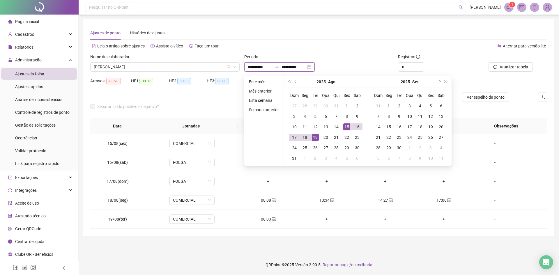
click at [315, 67] on div "**********" at bounding box center [279, 66] width 71 height 9
type input "**********"
click at [307, 139] on div "18" at bounding box center [305, 137] width 7 height 7
drag, startPoint x: 307, startPoint y: 139, endPoint x: 395, endPoint y: 115, distance: 91.6
click at [307, 139] on div "18" at bounding box center [305, 137] width 7 height 7
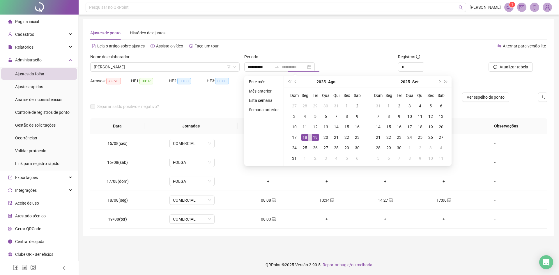
type input "**********"
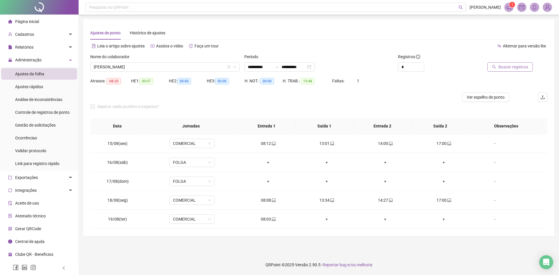
click at [516, 69] on span "Buscar registros" at bounding box center [514, 67] width 30 height 6
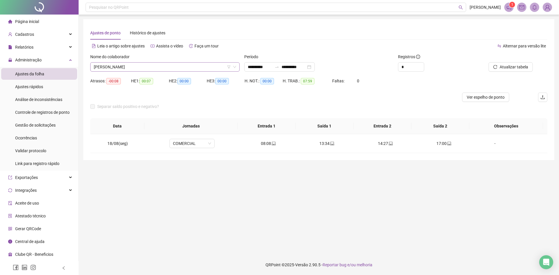
click at [171, 66] on span "[PERSON_NAME]" at bounding box center [165, 67] width 142 height 9
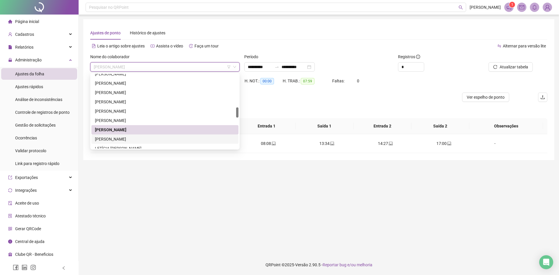
click at [131, 141] on div "[PERSON_NAME]" at bounding box center [165, 139] width 140 height 6
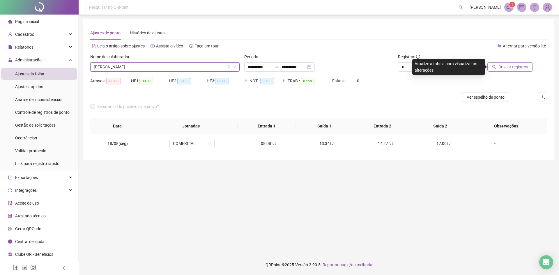
click at [504, 67] on span "Buscar registros" at bounding box center [514, 67] width 30 height 6
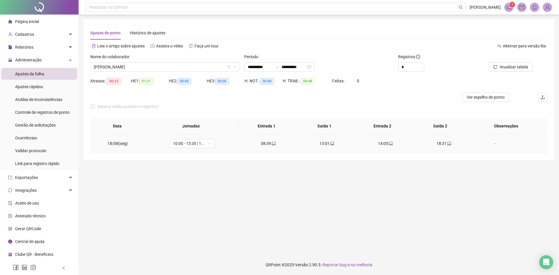
click at [492, 142] on div "-" at bounding box center [495, 143] width 34 height 6
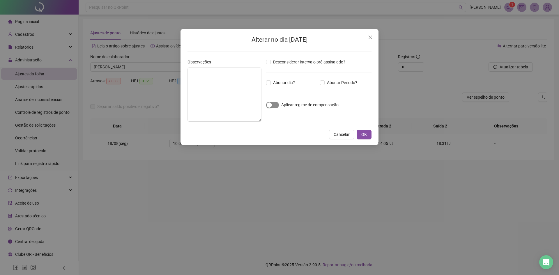
click at [275, 105] on span "button" at bounding box center [272, 105] width 13 height 6
click at [365, 132] on span "OK" at bounding box center [365, 134] width 6 height 6
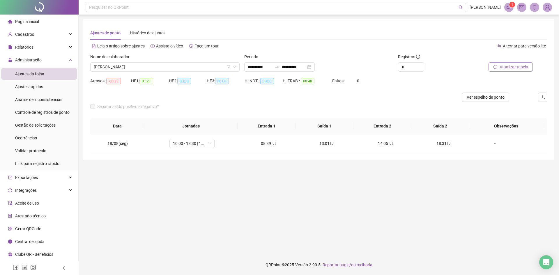
click at [508, 67] on span "Atualizar tabela" at bounding box center [514, 67] width 29 height 6
click at [142, 67] on span "[PERSON_NAME]" at bounding box center [165, 67] width 142 height 9
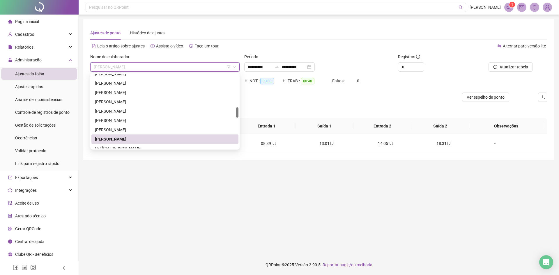
scroll to position [296, 0]
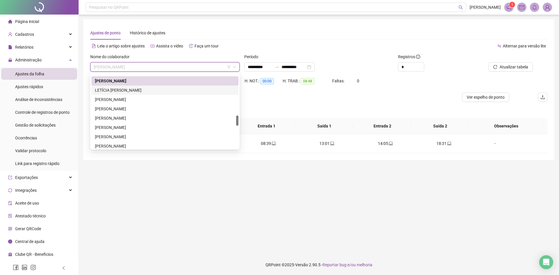
click at [140, 90] on div "LETÍCIA [PERSON_NAME]" at bounding box center [165, 90] width 140 height 6
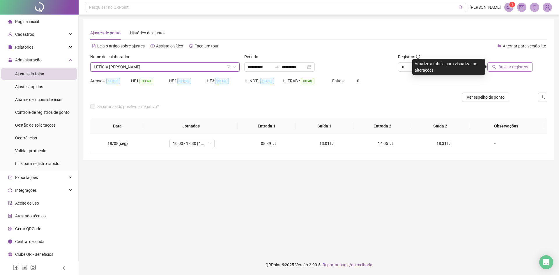
click at [499, 66] on button "Buscar registros" at bounding box center [510, 66] width 45 height 9
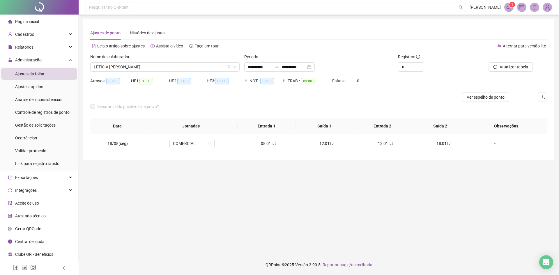
click at [149, 65] on span "LETÍCIA [PERSON_NAME]" at bounding box center [165, 67] width 142 height 9
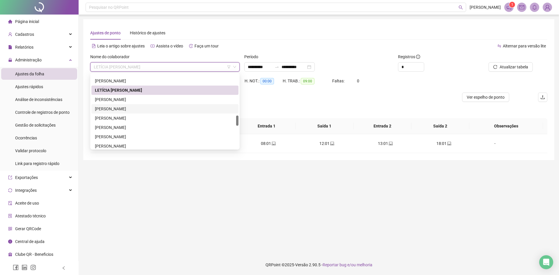
click at [128, 101] on div "[PERSON_NAME]" at bounding box center [165, 99] width 140 height 6
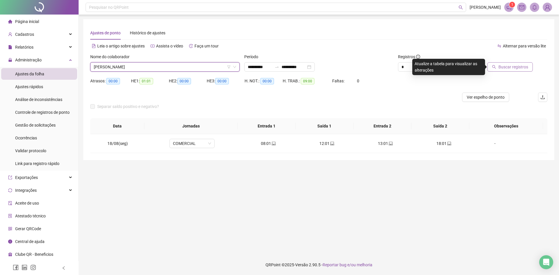
click at [502, 66] on span "Buscar registros" at bounding box center [514, 67] width 30 height 6
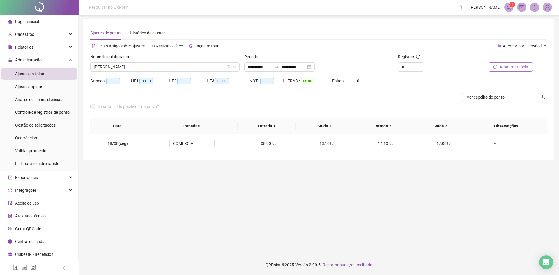
click at [126, 66] on span "[PERSON_NAME]" at bounding box center [165, 67] width 142 height 9
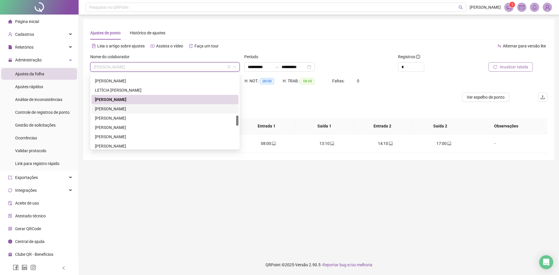
drag, startPoint x: 126, startPoint y: 109, endPoint x: 138, endPoint y: 105, distance: 12.2
click at [126, 108] on div "[PERSON_NAME]" at bounding box center [165, 109] width 140 height 6
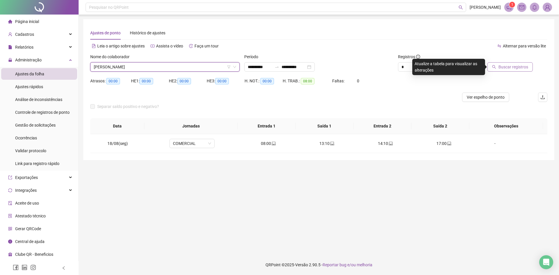
click at [509, 67] on span "Buscar registros" at bounding box center [514, 67] width 30 height 6
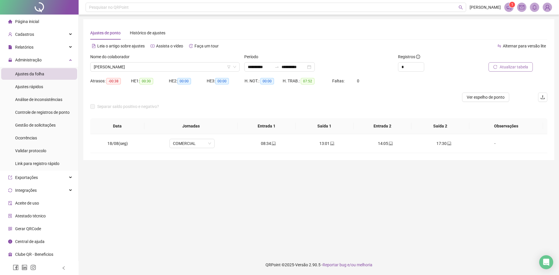
click at [145, 65] on span "[PERSON_NAME]" at bounding box center [165, 67] width 142 height 9
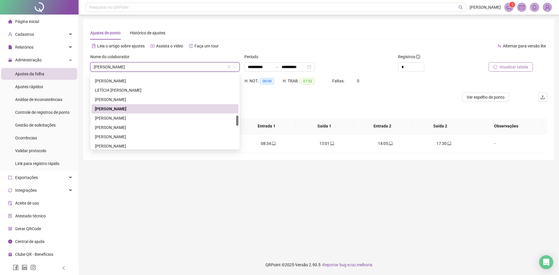
drag, startPoint x: 290, startPoint y: 107, endPoint x: 248, endPoint y: 112, distance: 42.5
click at [290, 107] on div "Separar saldo positivo e negativo?" at bounding box center [318, 110] width 457 height 16
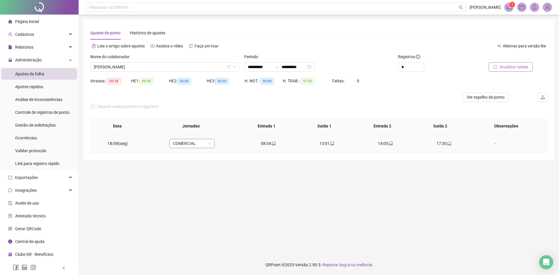
click at [187, 142] on span "COMERCIAL" at bounding box center [192, 143] width 38 height 9
click at [195, 184] on div "08:30 - 12:00 | 13:00 - 17:30" at bounding box center [201, 183] width 49 height 6
click at [219, 128] on span "Sim" at bounding box center [218, 128] width 7 height 6
click at [516, 66] on span "Atualizar tabela" at bounding box center [514, 67] width 29 height 6
click at [123, 66] on span "[PERSON_NAME]" at bounding box center [165, 67] width 142 height 9
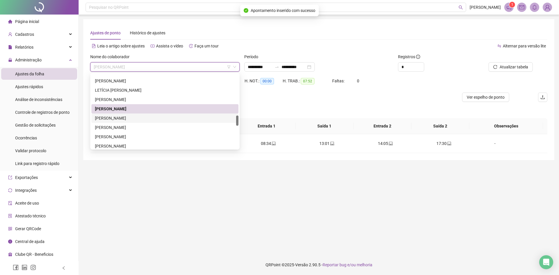
click at [128, 117] on div "[PERSON_NAME]" at bounding box center [165, 118] width 140 height 6
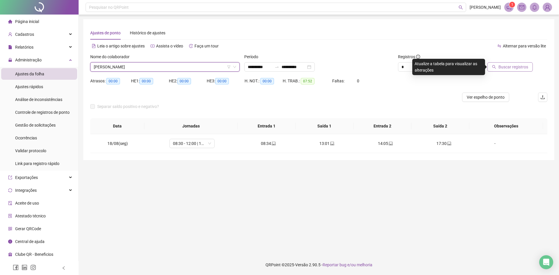
click at [510, 66] on span "Buscar registros" at bounding box center [514, 67] width 30 height 6
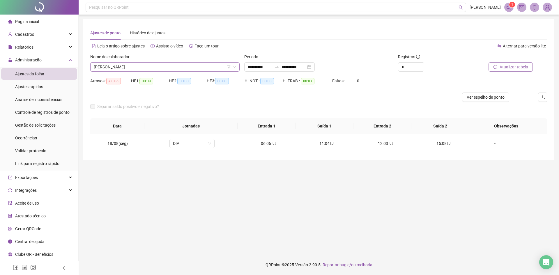
click at [124, 67] on span "[PERSON_NAME]" at bounding box center [165, 67] width 142 height 9
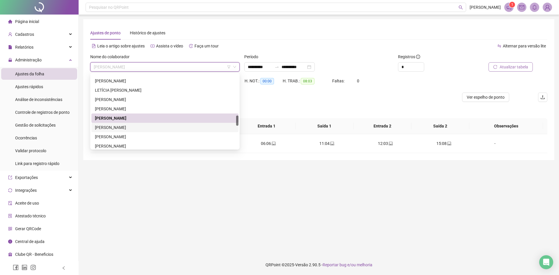
click at [127, 127] on div "[PERSON_NAME]" at bounding box center [165, 127] width 140 height 6
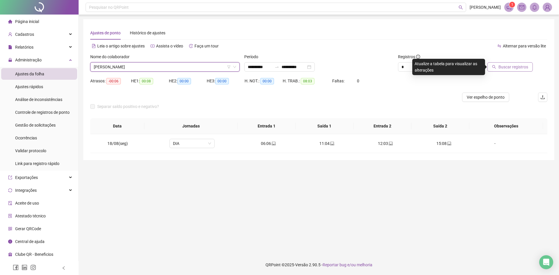
click at [518, 68] on span "Buscar registros" at bounding box center [514, 67] width 30 height 6
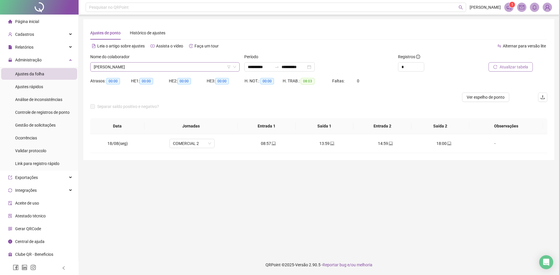
click at [123, 64] on span "[PERSON_NAME]" at bounding box center [165, 67] width 142 height 9
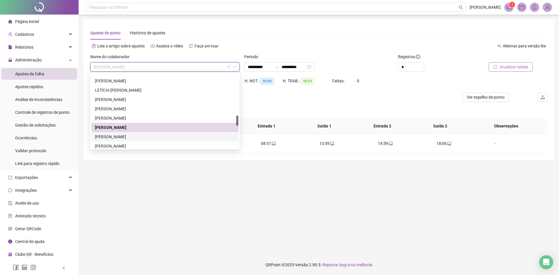
click at [132, 135] on div "[PERSON_NAME]" at bounding box center [165, 137] width 140 height 6
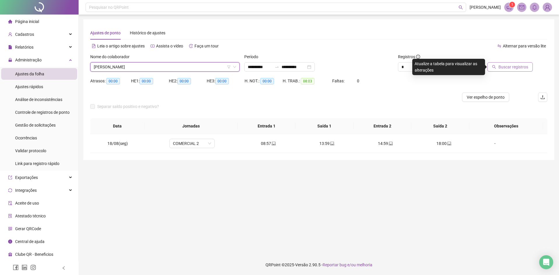
click at [518, 65] on span "Buscar registros" at bounding box center [514, 67] width 30 height 6
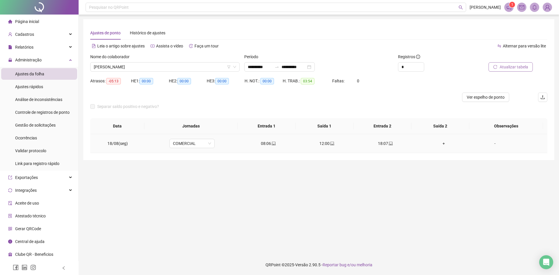
click at [443, 142] on div "+" at bounding box center [444, 143] width 49 height 6
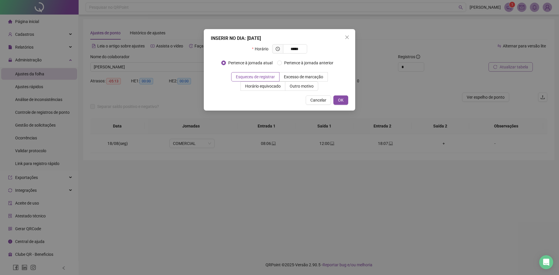
type input "*****"
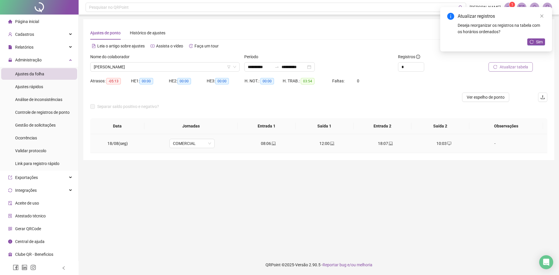
click at [448, 142] on icon "desktop" at bounding box center [450, 144] width 4 height 4
type input "**********"
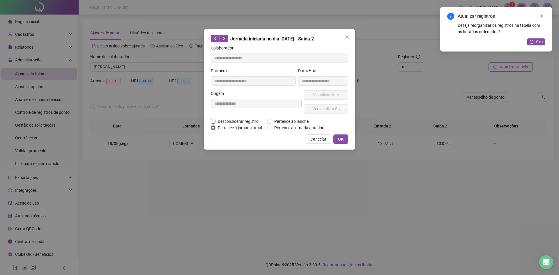
click at [242, 120] on span "Desconsiderar registro" at bounding box center [238, 121] width 45 height 6
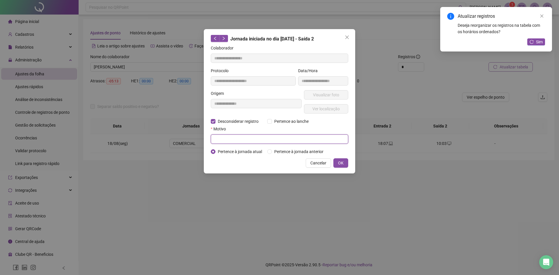
click at [240, 135] on input "text" at bounding box center [280, 139] width 138 height 9
type input "*"
click at [342, 162] on span "OK" at bounding box center [341, 163] width 6 height 6
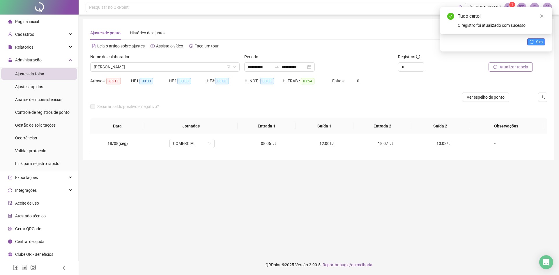
click at [537, 44] on span "Sim" at bounding box center [539, 42] width 7 height 6
click at [443, 144] on div "+" at bounding box center [444, 143] width 49 height 6
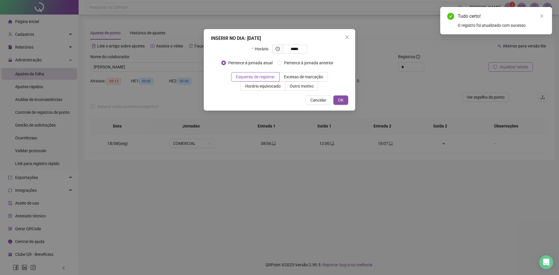
type input "*****"
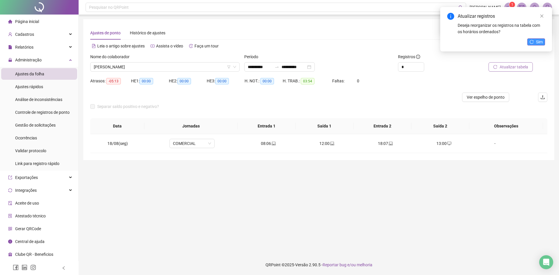
click at [534, 42] on icon "reload" at bounding box center [532, 42] width 4 height 4
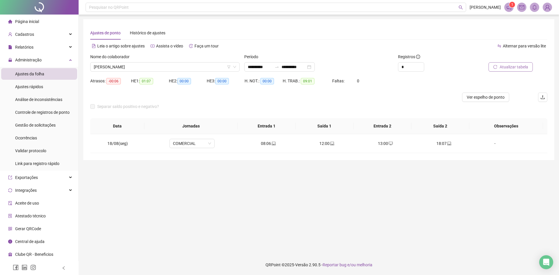
click at [513, 65] on span "Atualizar tabela" at bounding box center [514, 67] width 29 height 6
click at [156, 68] on span "[PERSON_NAME]" at bounding box center [165, 67] width 142 height 9
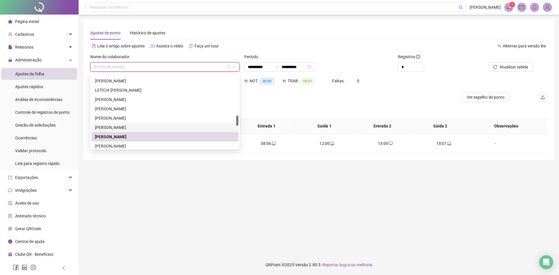
scroll to position [354, 0]
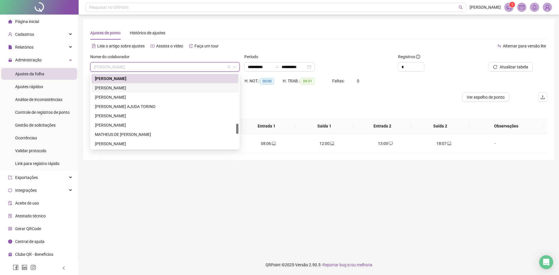
click at [136, 89] on div "[PERSON_NAME]" at bounding box center [165, 88] width 140 height 6
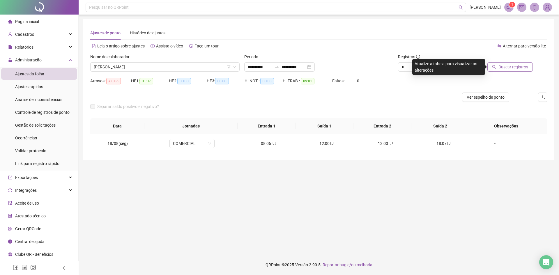
click at [517, 66] on span "Buscar registros" at bounding box center [514, 67] width 30 height 6
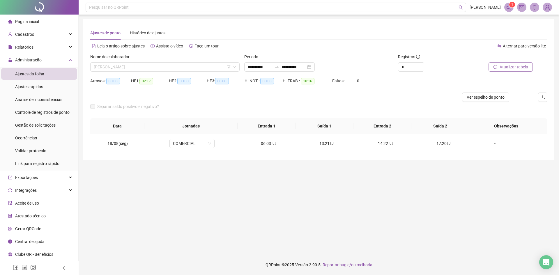
click at [130, 67] on span "[PERSON_NAME]" at bounding box center [165, 67] width 142 height 9
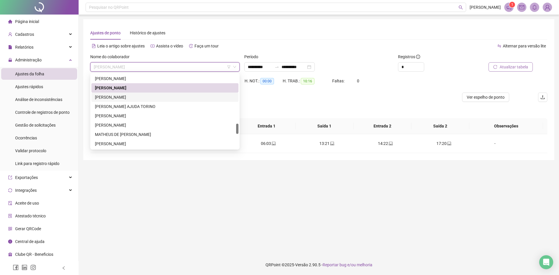
drag, startPoint x: 137, startPoint y: 96, endPoint x: 161, endPoint y: 92, distance: 24.5
click at [137, 96] on div "[PERSON_NAME]" at bounding box center [165, 97] width 140 height 6
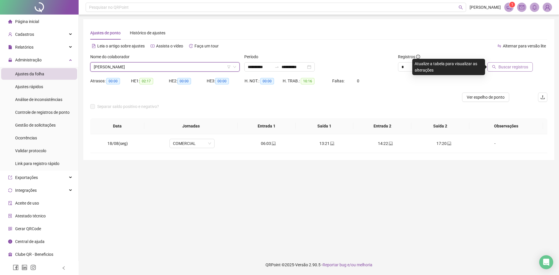
click at [510, 66] on span "Buscar registros" at bounding box center [514, 67] width 30 height 6
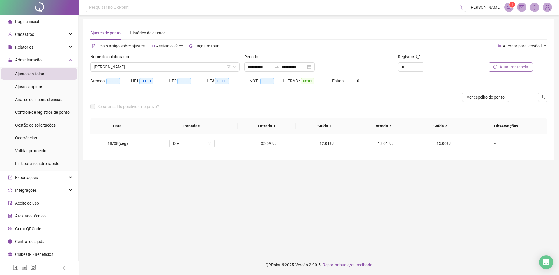
click at [115, 66] on span "[PERSON_NAME]" at bounding box center [165, 67] width 142 height 9
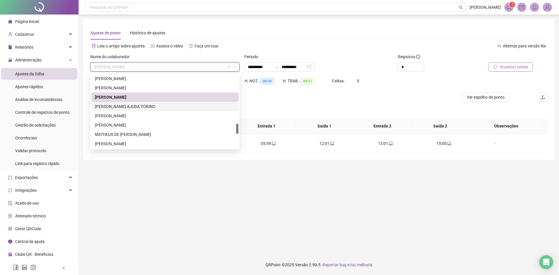
drag, startPoint x: 123, startPoint y: 108, endPoint x: 195, endPoint y: 90, distance: 74.6
click at [123, 108] on div "[PERSON_NAME] AJUDA TORINO" at bounding box center [165, 106] width 140 height 6
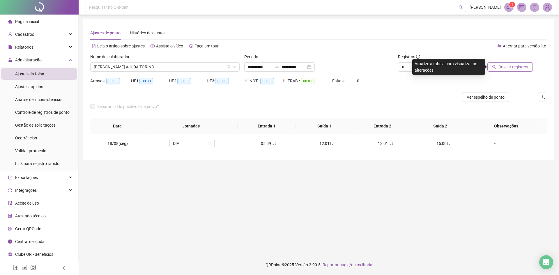
click at [505, 65] on span "Buscar registros" at bounding box center [514, 67] width 30 height 6
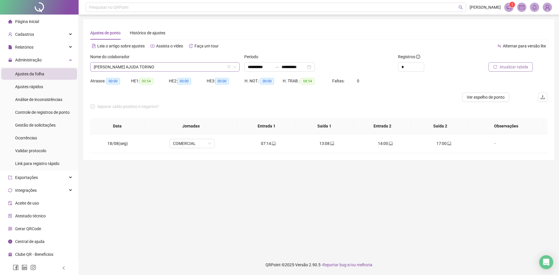
click at [150, 64] on span "[PERSON_NAME] AJUDA TORINO" at bounding box center [165, 67] width 142 height 9
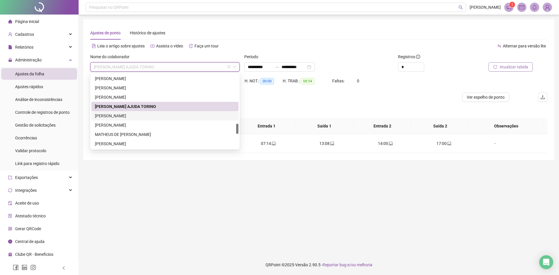
drag, startPoint x: 132, startPoint y: 115, endPoint x: 142, endPoint y: 112, distance: 9.9
click at [133, 115] on div "[PERSON_NAME]" at bounding box center [165, 116] width 140 height 6
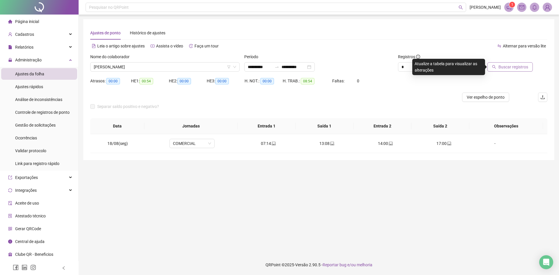
click at [507, 68] on span "Buscar registros" at bounding box center [514, 67] width 30 height 6
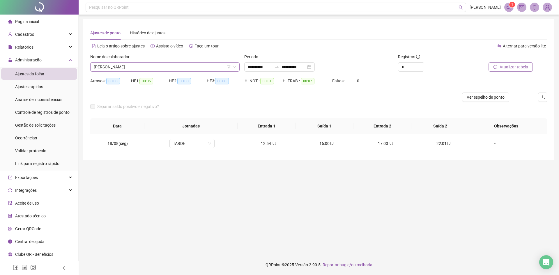
click at [146, 64] on span "[PERSON_NAME]" at bounding box center [165, 67] width 142 height 9
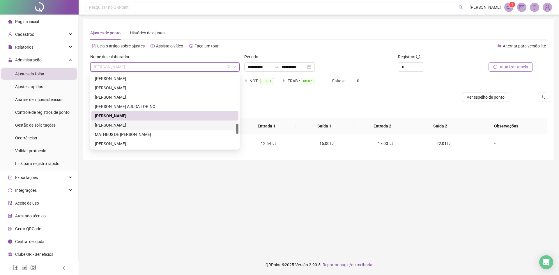
click at [128, 128] on div "[PERSON_NAME]" at bounding box center [165, 125] width 140 height 6
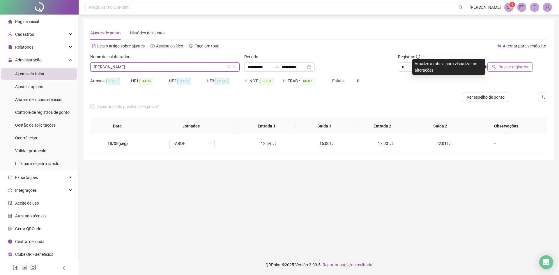
click at [508, 70] on span "Buscar registros" at bounding box center [514, 67] width 30 height 6
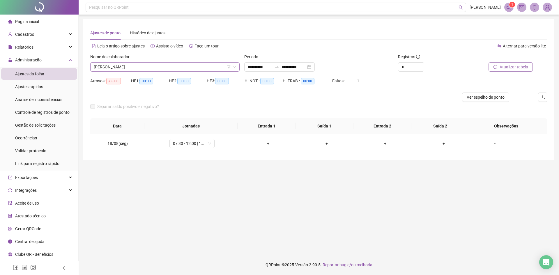
click at [143, 66] on span "[PERSON_NAME]" at bounding box center [165, 67] width 142 height 9
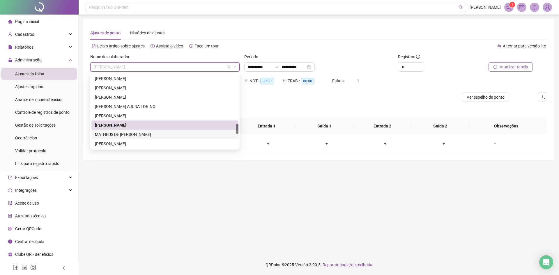
click at [114, 134] on div "MATHEUS DE [PERSON_NAME]" at bounding box center [165, 134] width 140 height 6
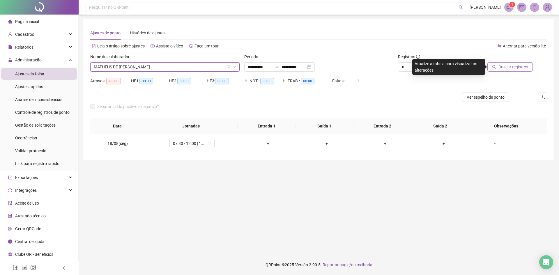
click at [515, 70] on button "Buscar registros" at bounding box center [510, 66] width 45 height 9
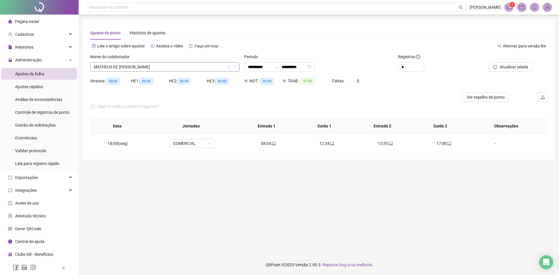
click at [146, 66] on span "MATHEUS DE [PERSON_NAME]" at bounding box center [165, 67] width 142 height 9
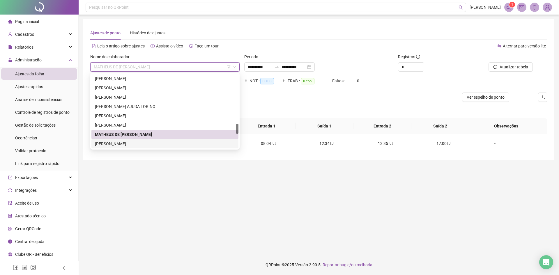
click at [128, 140] on div "[PERSON_NAME]" at bounding box center [164, 143] width 147 height 9
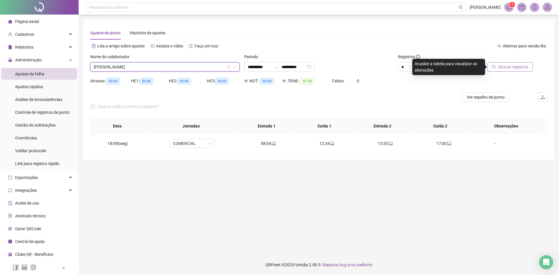
click at [518, 66] on span "Buscar registros" at bounding box center [514, 67] width 30 height 6
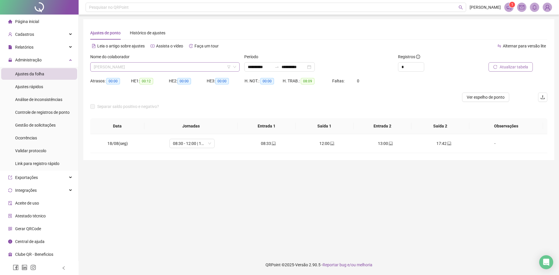
click at [154, 64] on span "[PERSON_NAME]" at bounding box center [165, 67] width 142 height 9
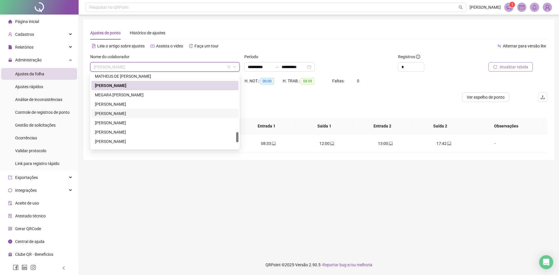
scroll to position [413, 0]
click at [132, 97] on div "MEGARA [PERSON_NAME]" at bounding box center [165, 95] width 140 height 6
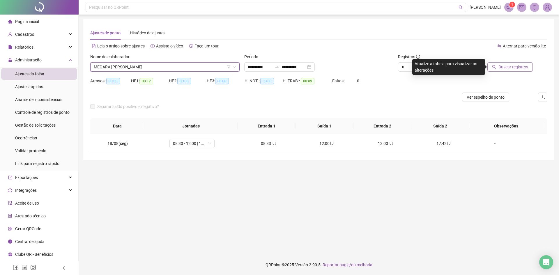
click at [509, 68] on span "Buscar registros" at bounding box center [514, 67] width 30 height 6
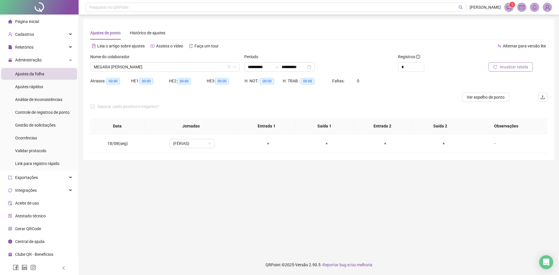
drag, startPoint x: 118, startPoint y: 67, endPoint x: 122, endPoint y: 72, distance: 6.0
click at [119, 67] on span "MEGARA [PERSON_NAME]" at bounding box center [165, 67] width 142 height 9
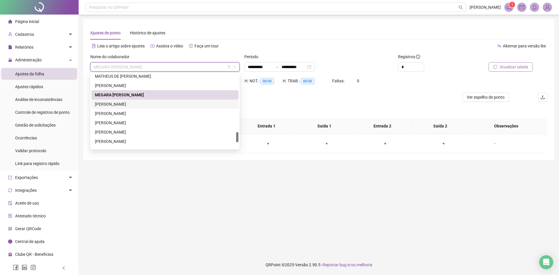
click at [130, 104] on div "[PERSON_NAME]" at bounding box center [165, 104] width 140 height 6
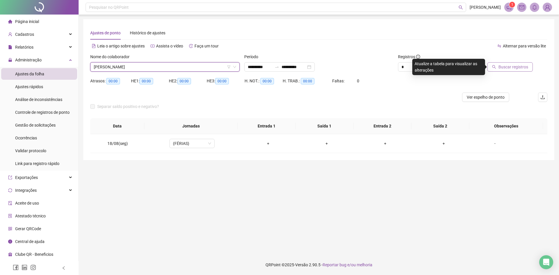
click at [512, 63] on button "Buscar registros" at bounding box center [510, 66] width 45 height 9
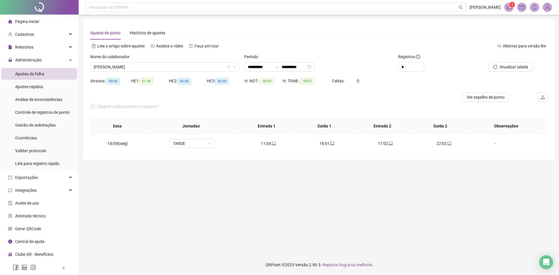
click at [163, 65] on span "[PERSON_NAME]" at bounding box center [165, 67] width 142 height 9
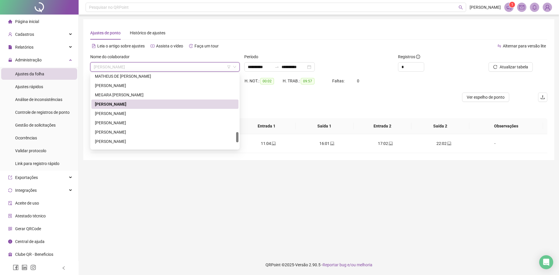
click at [126, 112] on div "[PERSON_NAME]" at bounding box center [165, 113] width 140 height 6
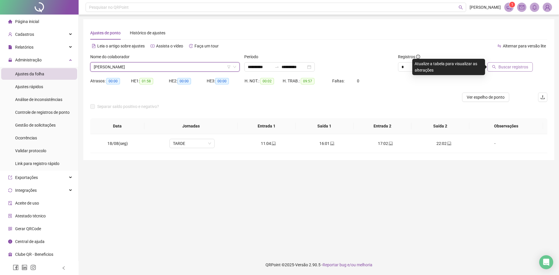
click at [496, 67] on icon "search" at bounding box center [494, 67] width 4 height 4
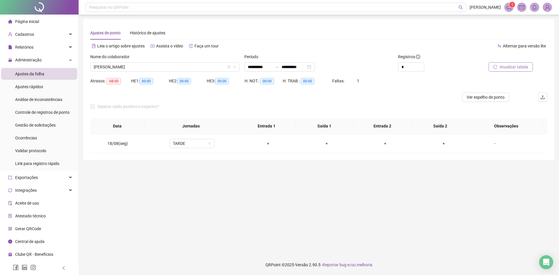
click at [138, 62] on div "Nome do colaborador" at bounding box center [164, 58] width 149 height 9
click at [138, 66] on span "[PERSON_NAME]" at bounding box center [165, 67] width 142 height 9
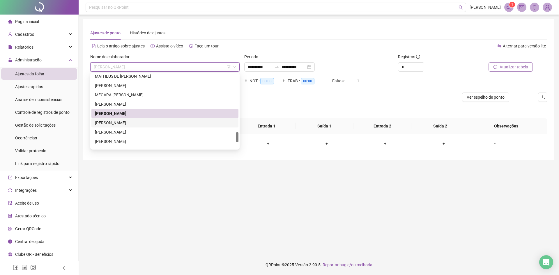
click at [130, 120] on div "[PERSON_NAME]" at bounding box center [165, 123] width 140 height 6
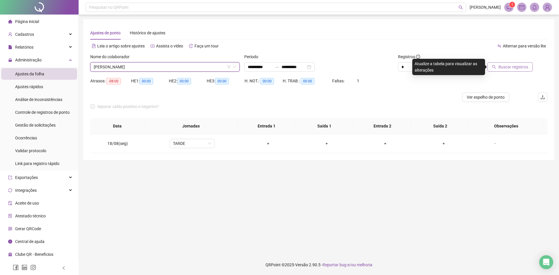
click at [503, 66] on span "Buscar registros" at bounding box center [514, 67] width 30 height 6
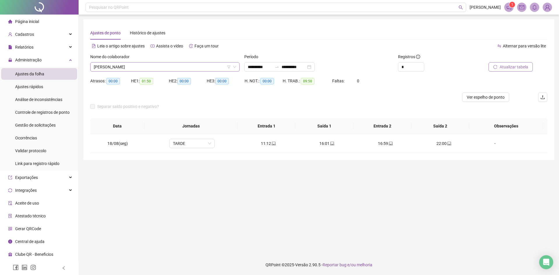
click at [167, 66] on span "[PERSON_NAME]" at bounding box center [165, 67] width 142 height 9
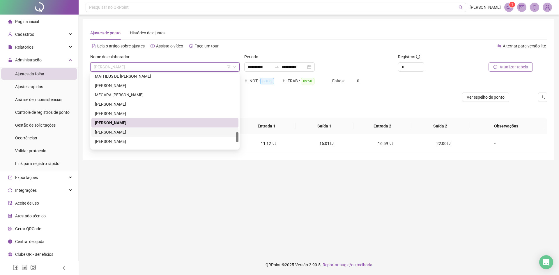
click at [137, 134] on div "[PERSON_NAME]" at bounding box center [165, 132] width 140 height 6
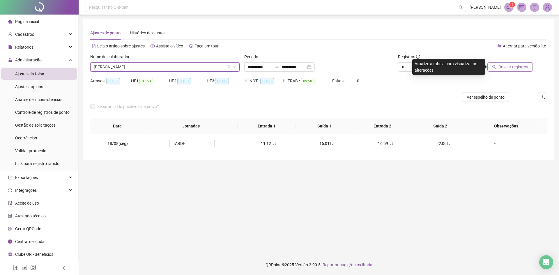
click at [512, 64] on span "Buscar registros" at bounding box center [514, 67] width 30 height 6
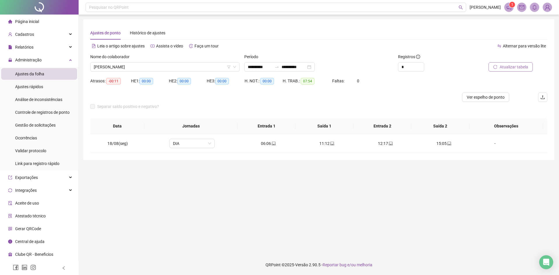
drag, startPoint x: 163, startPoint y: 61, endPoint x: 166, endPoint y: 61, distance: 3.2
click at [163, 60] on div "Nome do colaborador" at bounding box center [164, 58] width 149 height 9
click at [128, 68] on span "[PERSON_NAME]" at bounding box center [165, 67] width 142 height 9
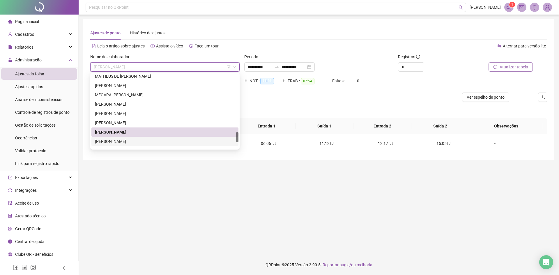
click at [133, 144] on div "[PERSON_NAME]" at bounding box center [165, 141] width 140 height 6
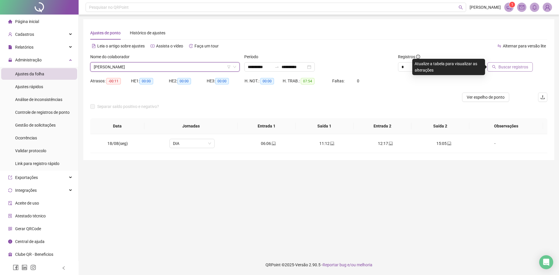
click at [520, 65] on span "Buscar registros" at bounding box center [514, 67] width 30 height 6
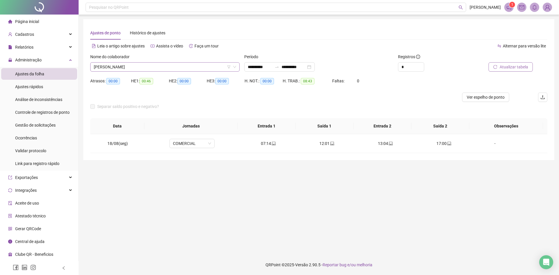
click at [122, 65] on span "[PERSON_NAME]" at bounding box center [165, 67] width 142 height 9
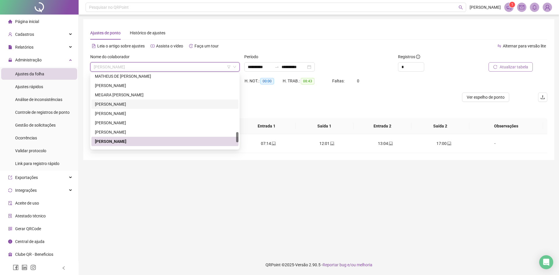
scroll to position [457, 0]
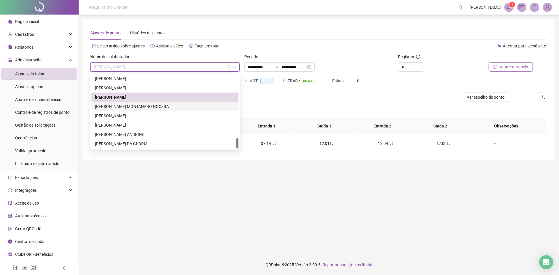
click at [131, 107] on div "[PERSON_NAME] MONTANARO NOCERA" at bounding box center [165, 106] width 140 height 6
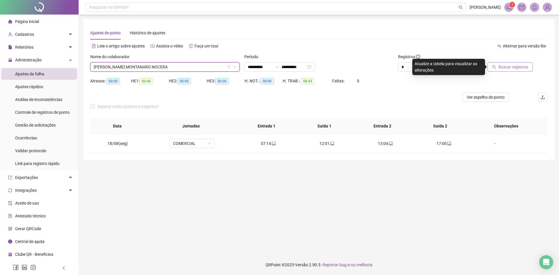
click at [508, 68] on span "Buscar registros" at bounding box center [514, 67] width 30 height 6
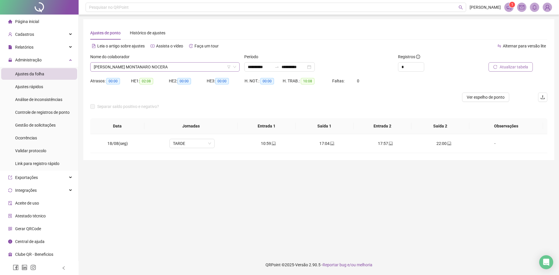
click at [167, 66] on span "[PERSON_NAME] MONTANARO NOCERA" at bounding box center [165, 67] width 142 height 9
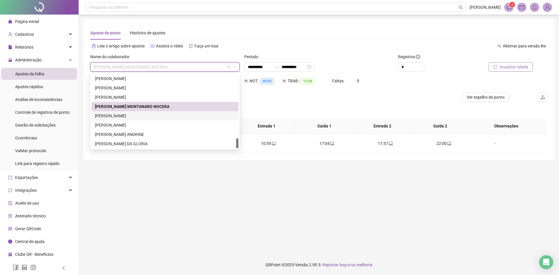
click at [131, 117] on div "[PERSON_NAME]" at bounding box center [165, 116] width 140 height 6
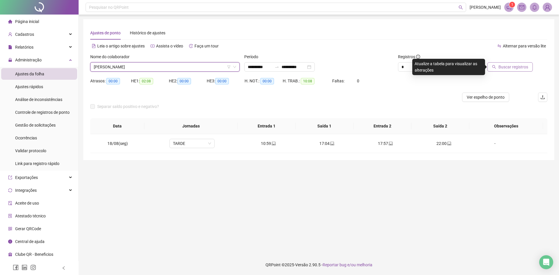
click at [520, 65] on span "Buscar registros" at bounding box center [514, 67] width 30 height 6
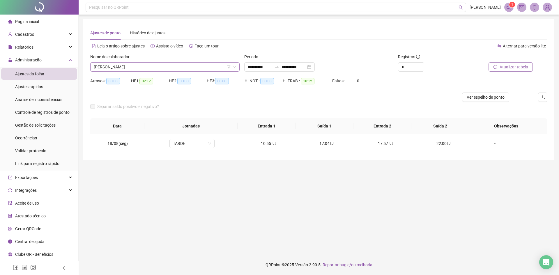
click at [147, 62] on div "[PERSON_NAME]" at bounding box center [164, 66] width 149 height 9
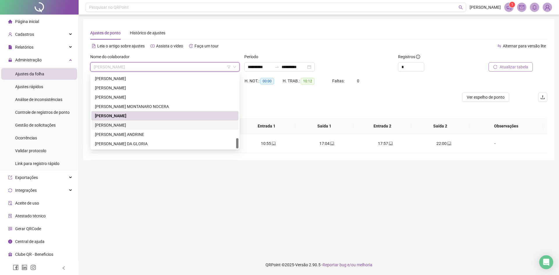
click at [120, 125] on div "[PERSON_NAME]" at bounding box center [165, 125] width 140 height 6
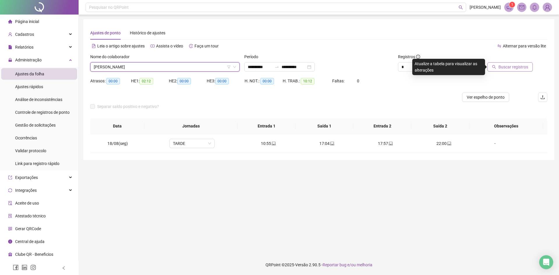
click at [513, 71] on button "Buscar registros" at bounding box center [510, 66] width 45 height 9
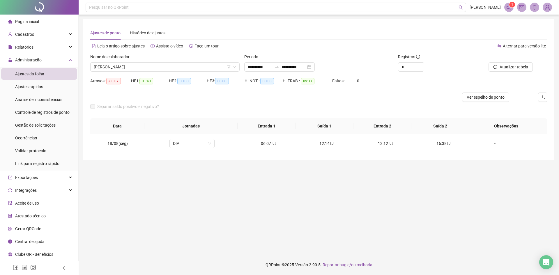
click at [169, 65] on span "[PERSON_NAME]" at bounding box center [165, 67] width 142 height 9
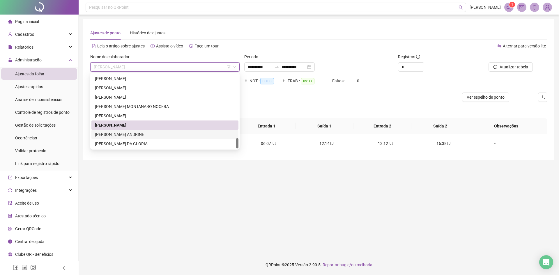
click at [120, 131] on div "[PERSON_NAME] ANDRINE" at bounding box center [165, 134] width 140 height 6
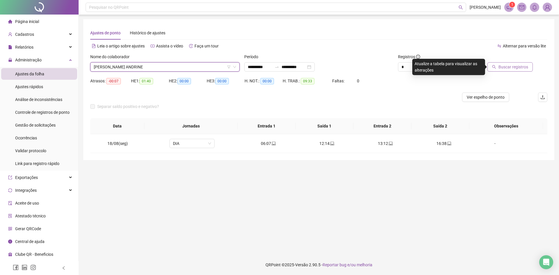
click at [516, 66] on span "Buscar registros" at bounding box center [514, 67] width 30 height 6
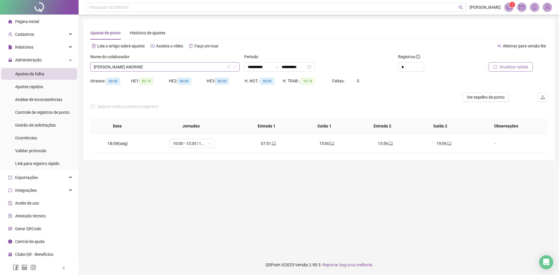
click at [114, 67] on span "[PERSON_NAME] ANDRINE" at bounding box center [165, 67] width 142 height 9
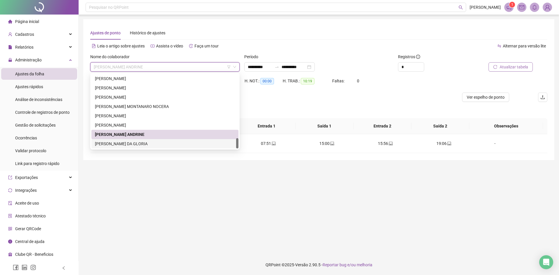
click at [124, 140] on div "[PERSON_NAME] DA GLORIA" at bounding box center [164, 143] width 147 height 9
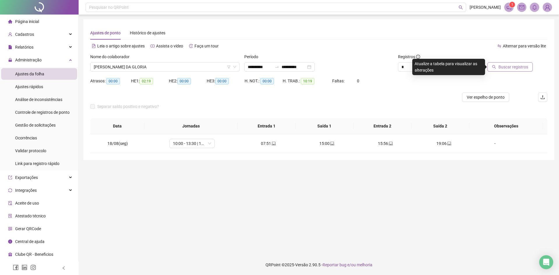
click at [516, 65] on span "Buscar registros" at bounding box center [514, 67] width 30 height 6
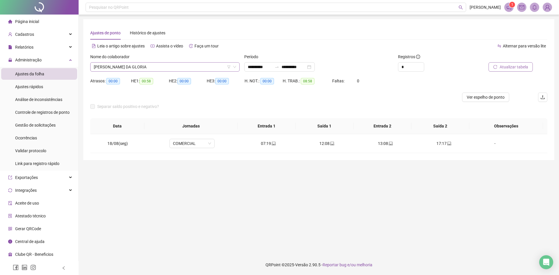
click at [145, 68] on span "[PERSON_NAME] DA GLORIA" at bounding box center [165, 67] width 142 height 9
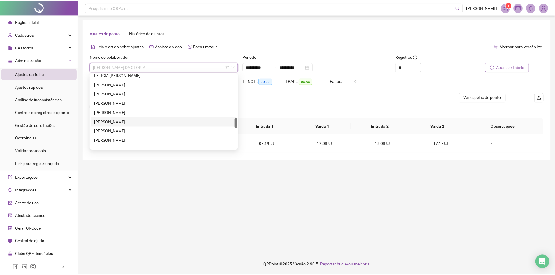
scroll to position [224, 0]
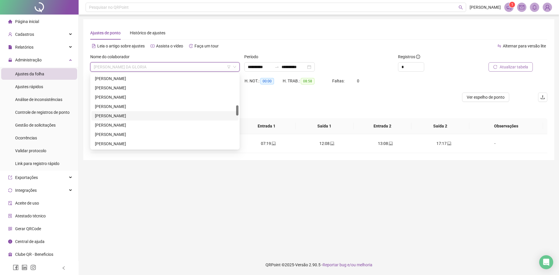
click at [139, 113] on div "[PERSON_NAME]" at bounding box center [165, 116] width 140 height 6
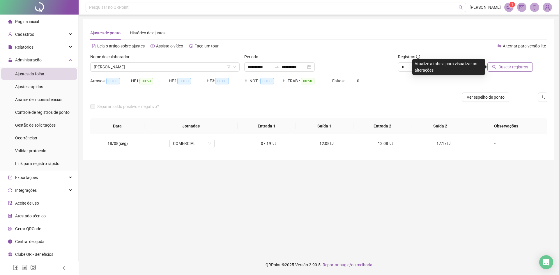
click at [346, 87] on div "Faltas: 0" at bounding box center [351, 84] width 38 height 16
click at [315, 67] on div "**********" at bounding box center [279, 66] width 71 height 9
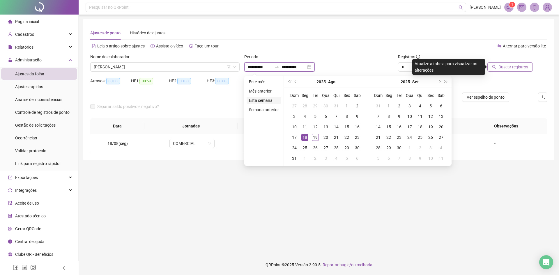
type input "**********"
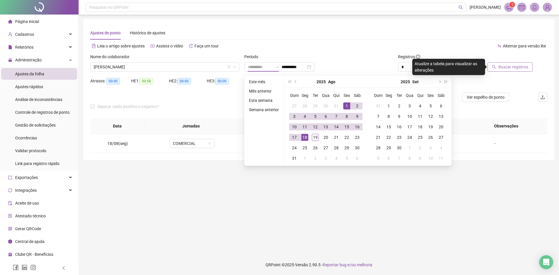
click at [347, 104] on div "1" at bounding box center [347, 106] width 7 height 7
type input "**********"
click at [305, 139] on div "18" at bounding box center [305, 137] width 7 height 7
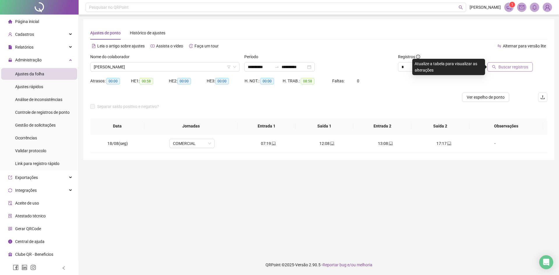
click at [520, 69] on span "Buscar registros" at bounding box center [514, 67] width 30 height 6
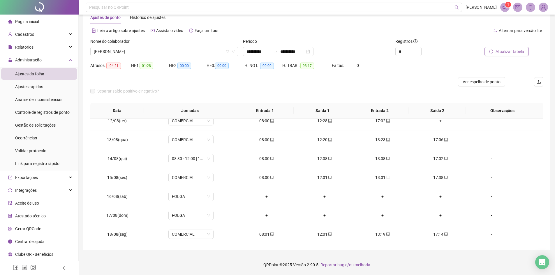
scroll to position [216, 0]
click at [191, 158] on span "08:30 - 12:00 | 13:00 - 17:30" at bounding box center [191, 158] width 38 height 9
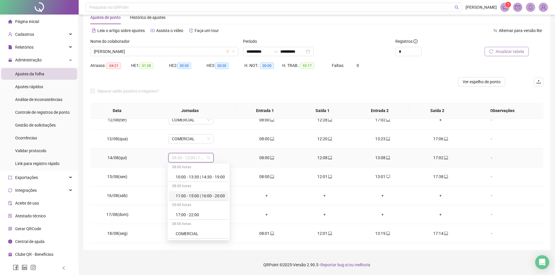
scroll to position [87, 0]
click at [191, 205] on div "COMERCIAL 2" at bounding box center [200, 205] width 49 height 6
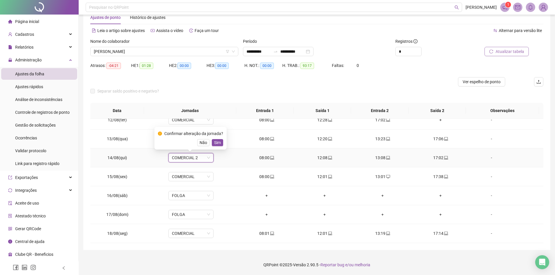
click at [189, 156] on span "COMERCIAL 2" at bounding box center [191, 158] width 38 height 9
click at [193, 185] on div "COMERCIAL" at bounding box center [200, 186] width 49 height 6
click at [214, 141] on span "Sim" at bounding box center [217, 143] width 7 height 6
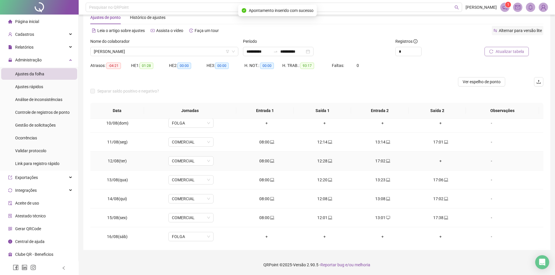
scroll to position [100, 0]
click at [511, 50] on span "Atualizar tabela" at bounding box center [510, 51] width 29 height 6
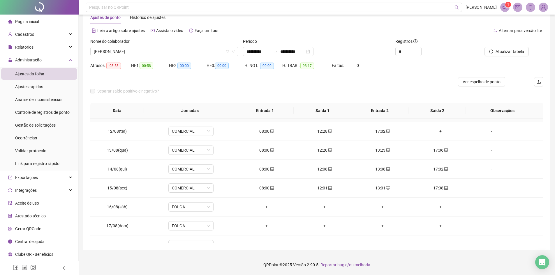
scroll to position [216, 0]
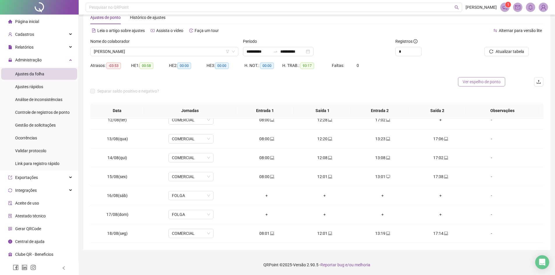
click at [481, 82] on span "Ver espelho de ponto" at bounding box center [482, 82] width 38 height 6
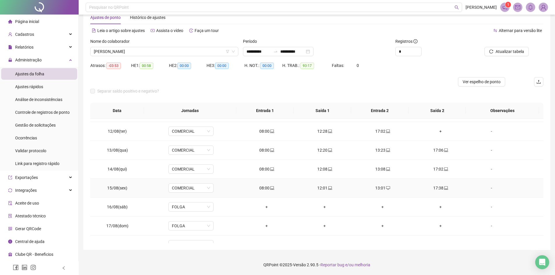
scroll to position [187, 0]
click at [439, 146] on div "+" at bounding box center [440, 149] width 49 height 6
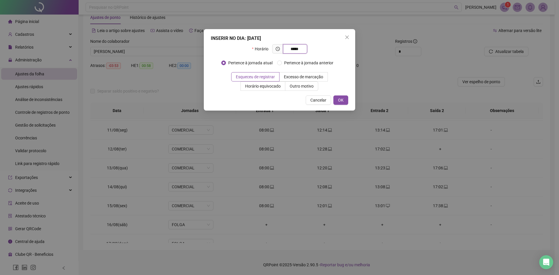
type input "*****"
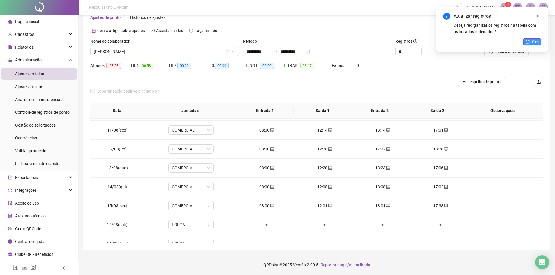
click at [532, 43] on span "Sim" at bounding box center [535, 42] width 7 height 6
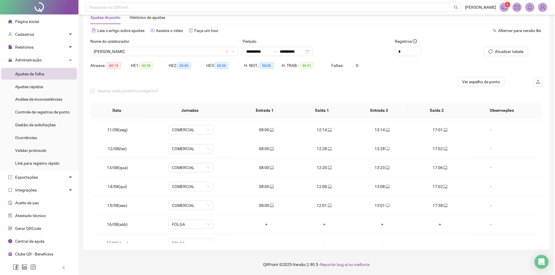
click at [510, 51] on span "Atualizar tabela" at bounding box center [510, 51] width 29 height 6
click at [393, 78] on div at bounding box center [260, 81] width 340 height 9
click at [219, 88] on div "Separar saldo positivo e negativo?" at bounding box center [316, 95] width 453 height 16
click at [37, 47] on div "Relatórios" at bounding box center [39, 47] width 76 height 12
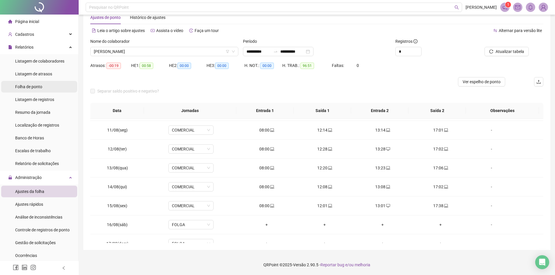
click at [31, 87] on span "Folha de ponto" at bounding box center [28, 86] width 27 height 5
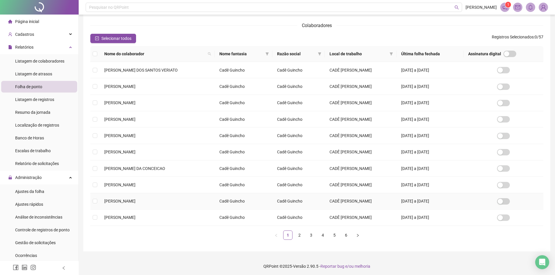
scroll to position [55, 0]
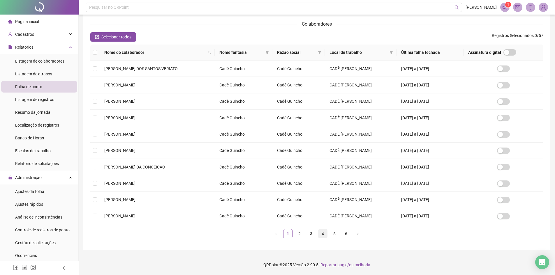
click at [322, 234] on link "4" at bounding box center [322, 234] width 9 height 9
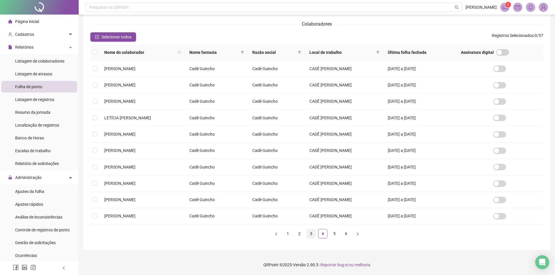
click at [311, 236] on link "3" at bounding box center [311, 234] width 9 height 9
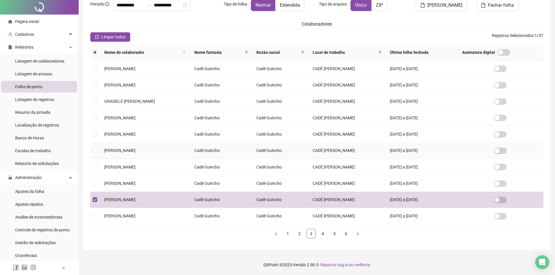
scroll to position [0, 0]
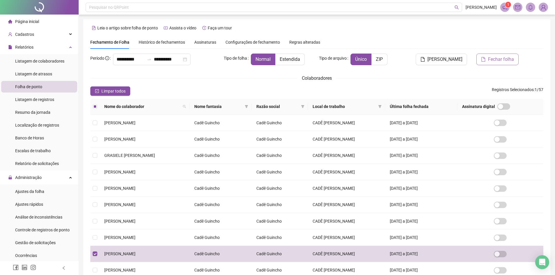
click at [490, 55] on button "Fechar folha" at bounding box center [497, 60] width 42 height 12
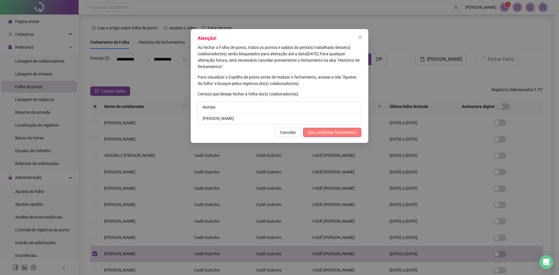
click at [327, 132] on span "Sim, confirmar fechamento" at bounding box center [332, 132] width 49 height 6
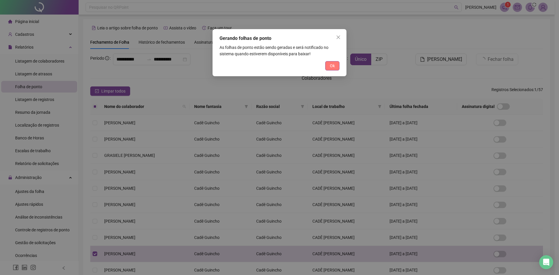
click at [332, 67] on span "Ok" at bounding box center [332, 66] width 5 height 6
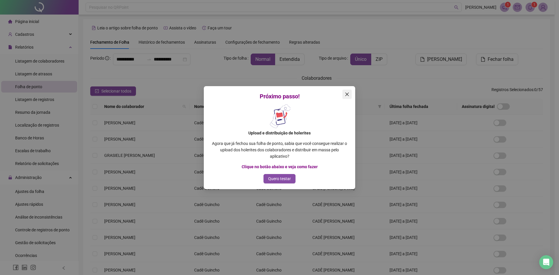
click at [350, 95] on span "Close" at bounding box center [347, 94] width 9 height 5
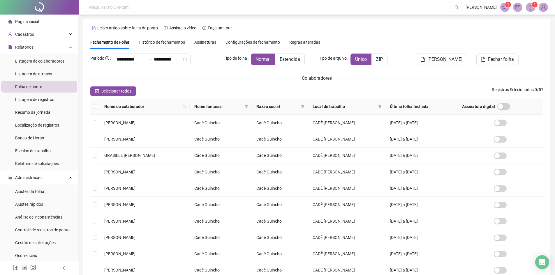
click at [533, 6] on sup "1" at bounding box center [535, 5] width 6 height 6
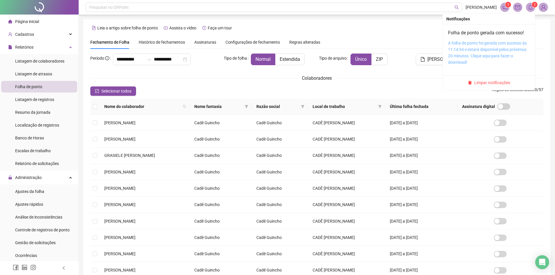
click at [467, 48] on link "A folha de ponto foi gerada com sucesso às 11:14:34 e estará disponível pelos p…" at bounding box center [487, 53] width 79 height 24
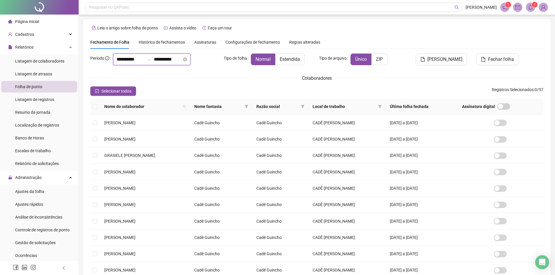
click at [138, 60] on input "**********" at bounding box center [131, 59] width 28 height 7
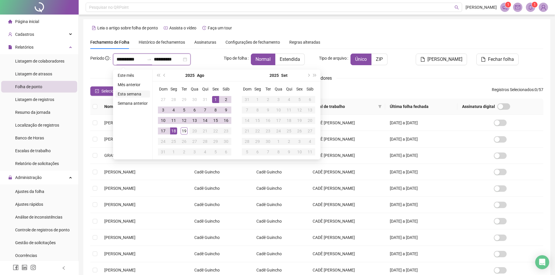
type input "**********"
click at [164, 75] on span "prev-year" at bounding box center [164, 75] width 3 height 3
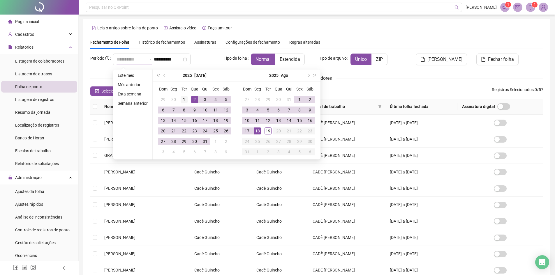
type input "**********"
click at [183, 98] on div "1" at bounding box center [184, 99] width 7 height 7
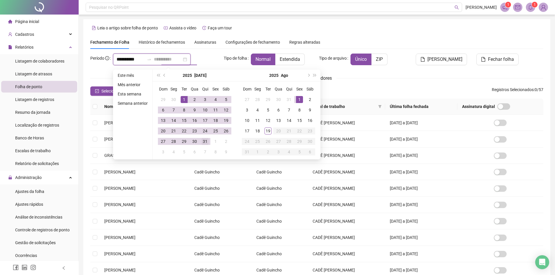
type input "**********"
click at [203, 142] on div "31" at bounding box center [205, 141] width 7 height 7
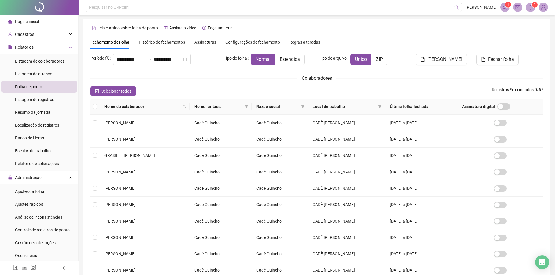
click at [323, 93] on div "Selecionar todos Registros Selecionados : 0 / 57" at bounding box center [316, 91] width 453 height 9
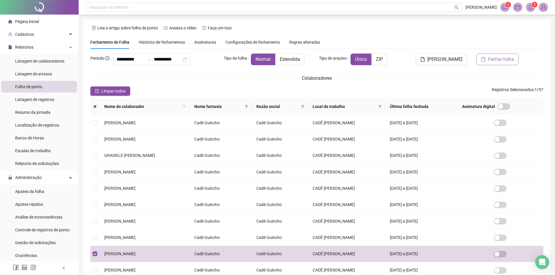
click at [493, 60] on span "Fechar folha" at bounding box center [501, 59] width 26 height 7
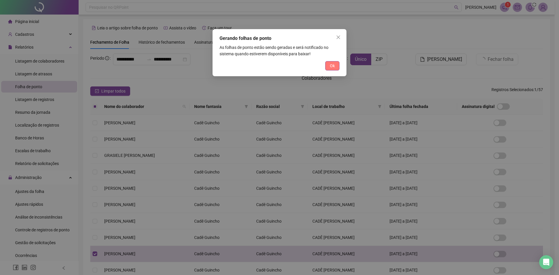
click at [337, 64] on button "Ok" at bounding box center [332, 65] width 14 height 9
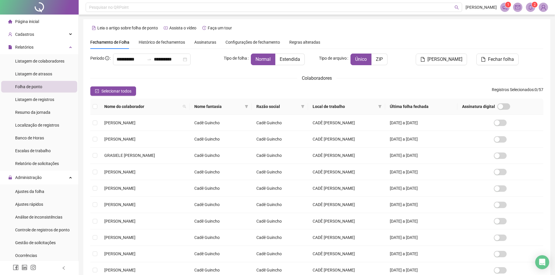
click at [532, 4] on sup "2" at bounding box center [535, 5] width 6 height 6
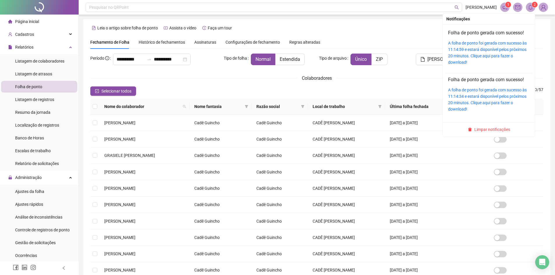
click at [482, 46] on div "A folha de ponto foi gerada com sucesso às 11:14:59 e estará disponível pelos p…" at bounding box center [489, 53] width 82 height 26
click at [468, 49] on link "A folha de ponto foi gerada com sucesso às 11:14:59 e estará disponível pelos p…" at bounding box center [487, 53] width 79 height 24
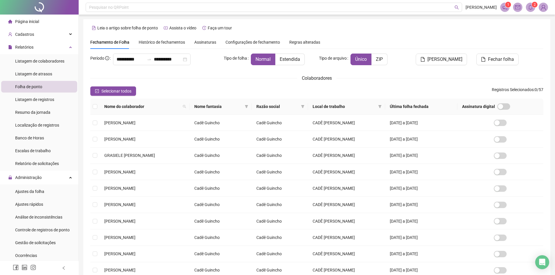
click at [198, 86] on div "**********" at bounding box center [316, 176] width 453 height 244
click at [535, 7] on span "2" at bounding box center [535, 5] width 2 height 4
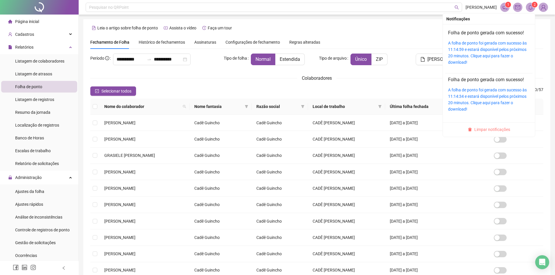
click at [495, 131] on span "Limpar notificações" at bounding box center [492, 129] width 36 height 6
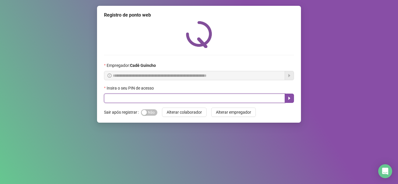
click at [155, 95] on input "text" at bounding box center [194, 98] width 181 height 9
type input "*****"
click at [174, 97] on input "text" at bounding box center [194, 98] width 181 height 9
type input "*****"
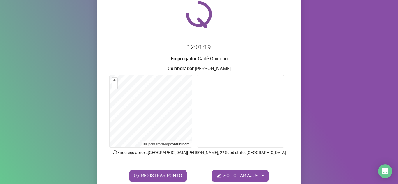
scroll to position [43, 0]
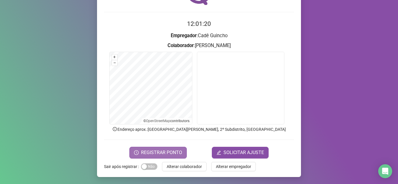
click at [163, 151] on span "REGISTRAR PONTO" at bounding box center [161, 152] width 41 height 7
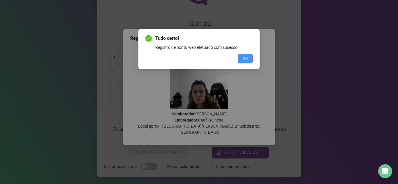
click at [242, 57] on span "OK" at bounding box center [245, 59] width 6 height 6
